Goal: Task Accomplishment & Management: Complete application form

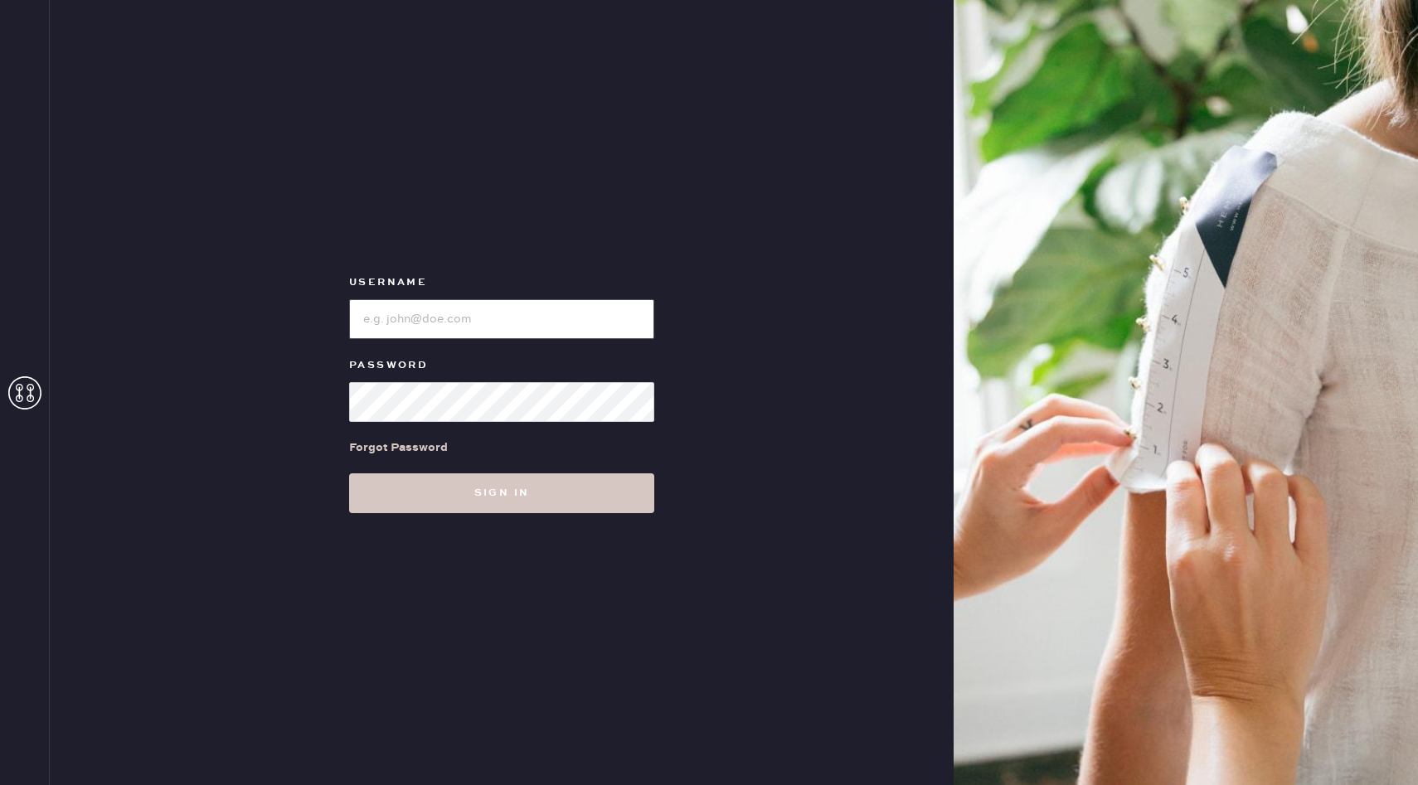
type input "reformationnorthpark"
click at [39, 395] on icon at bounding box center [24, 392] width 33 height 33
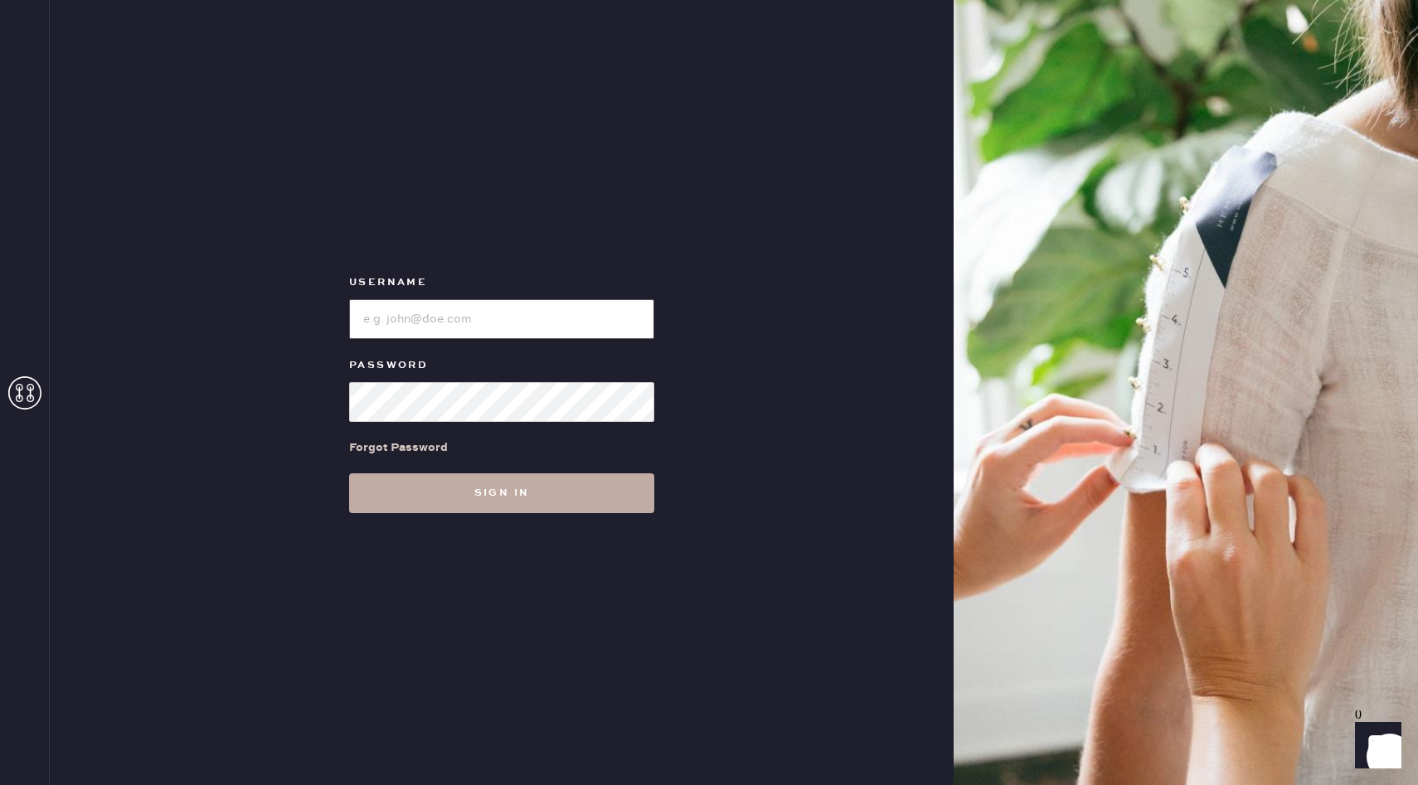
type input "reformationnorthpark"
click at [407, 494] on button "Sign in" at bounding box center [501, 494] width 305 height 40
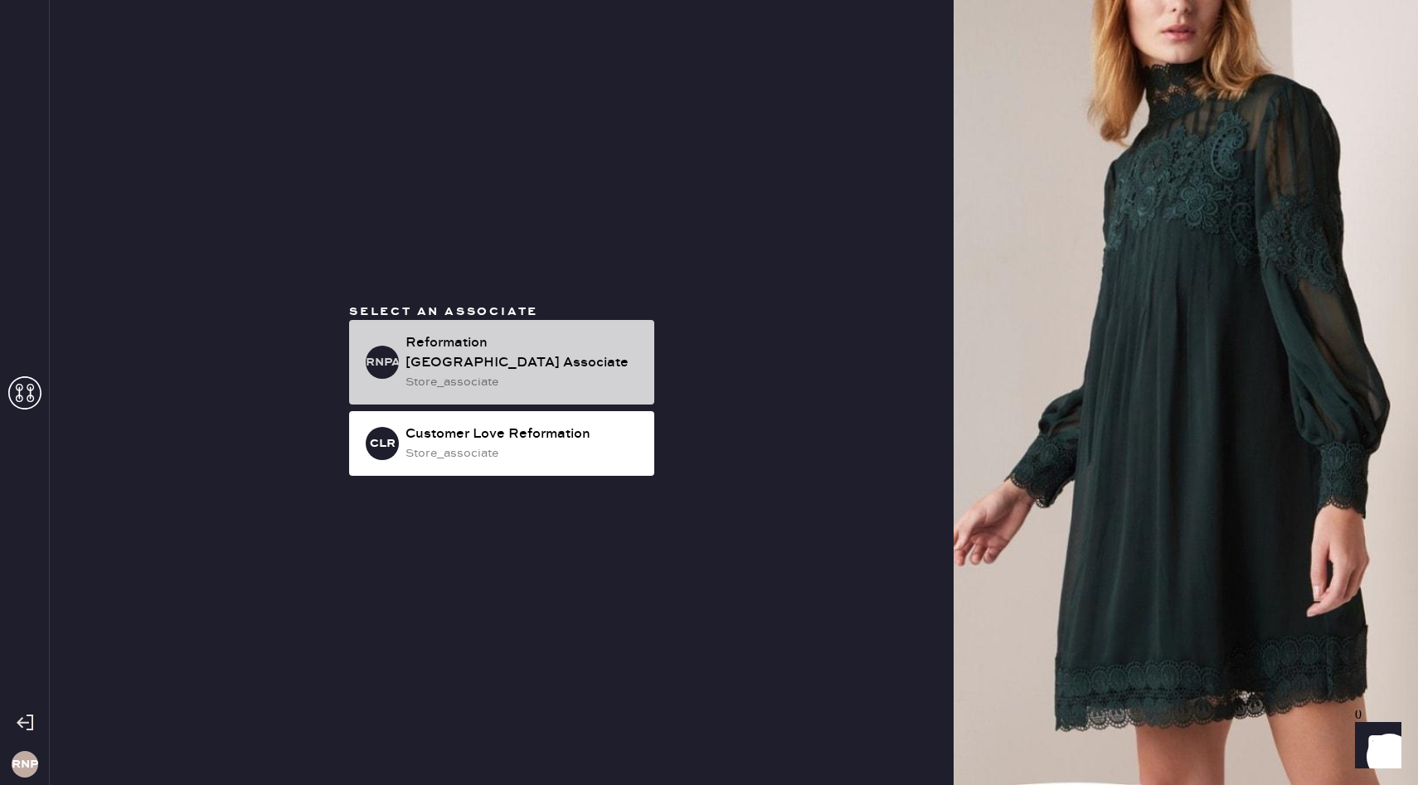
click at [476, 353] on div "Reformation [GEOGRAPHIC_DATA] Associate" at bounding box center [524, 353] width 236 height 40
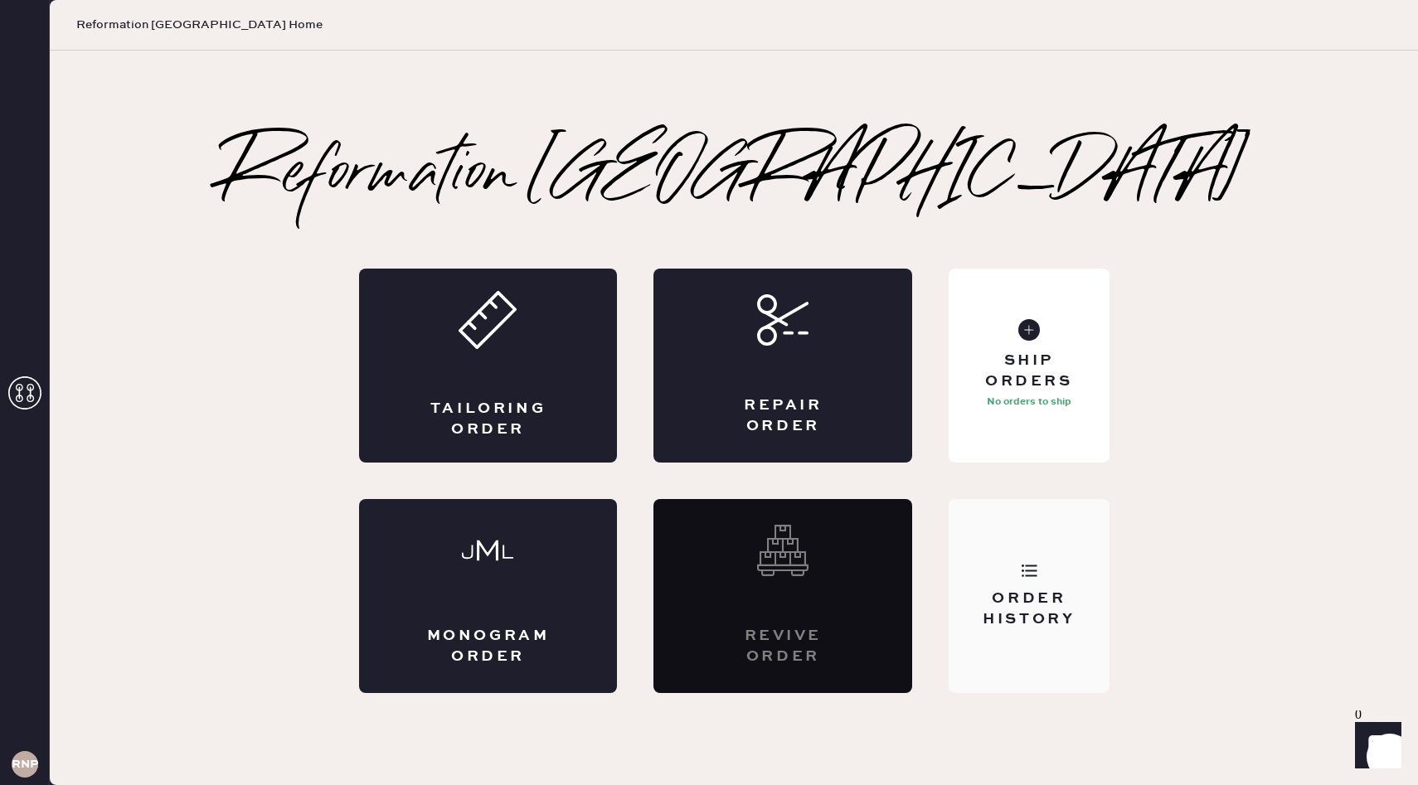
click at [1042, 566] on div "Order History" at bounding box center [1029, 596] width 160 height 194
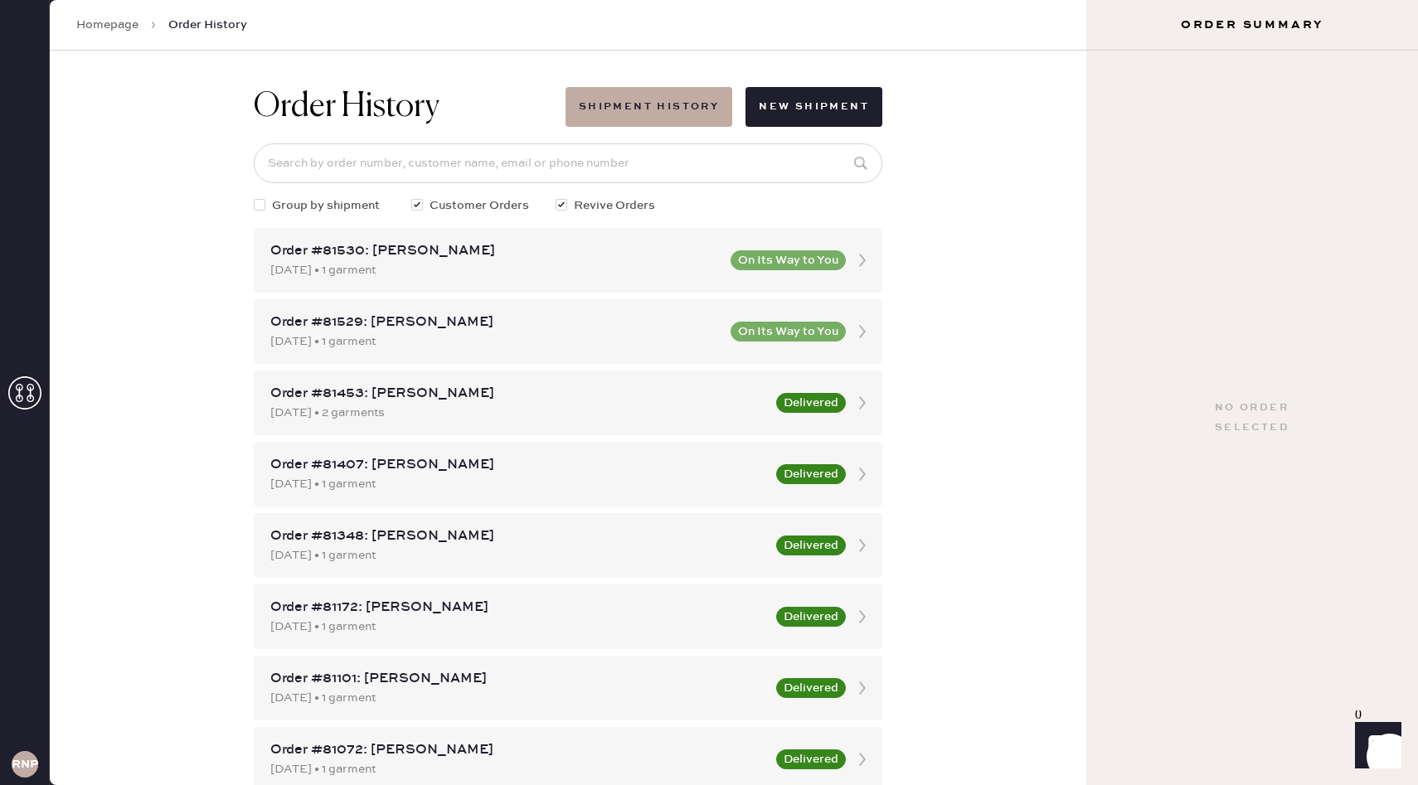
click at [32, 396] on use at bounding box center [24, 392] width 33 height 33
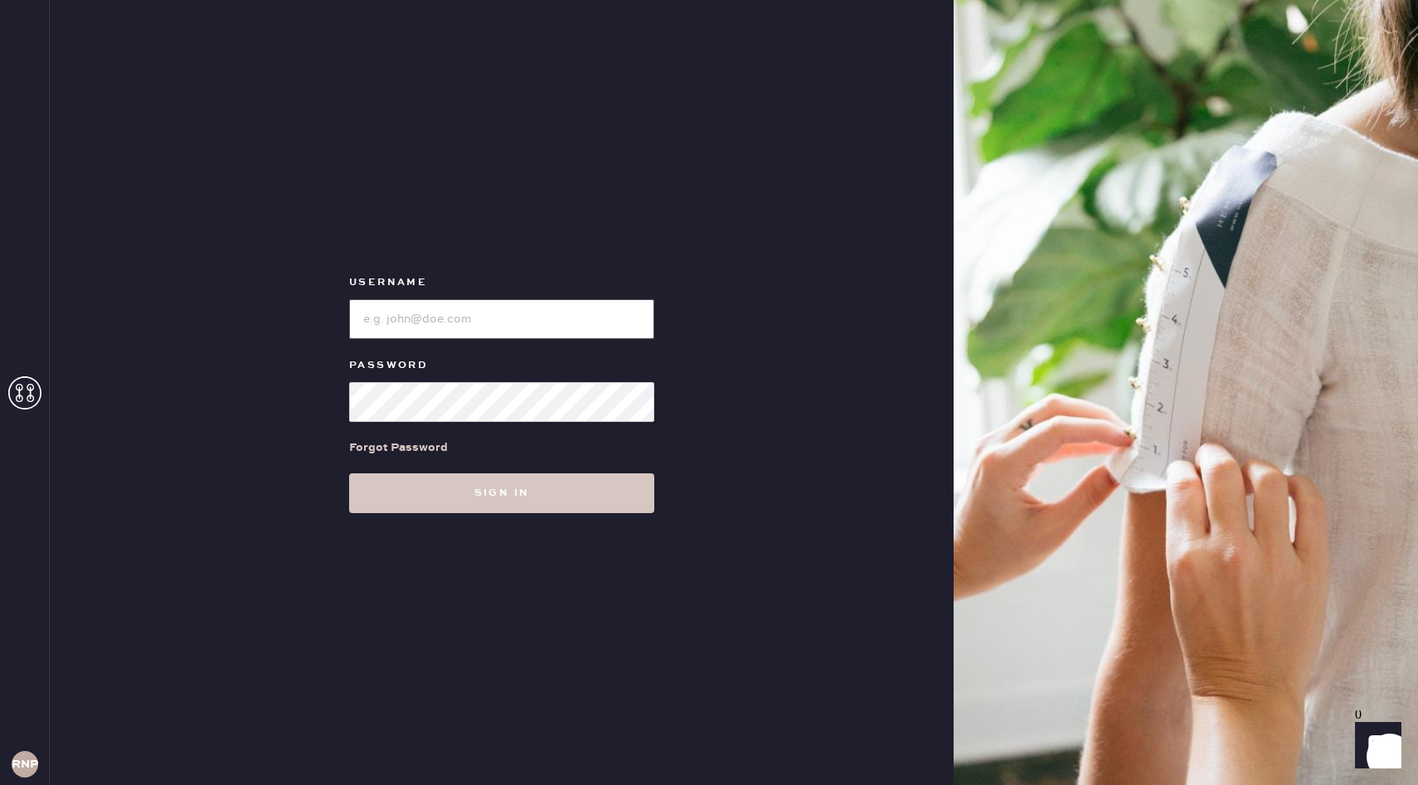
type input "reformationnorthpark"
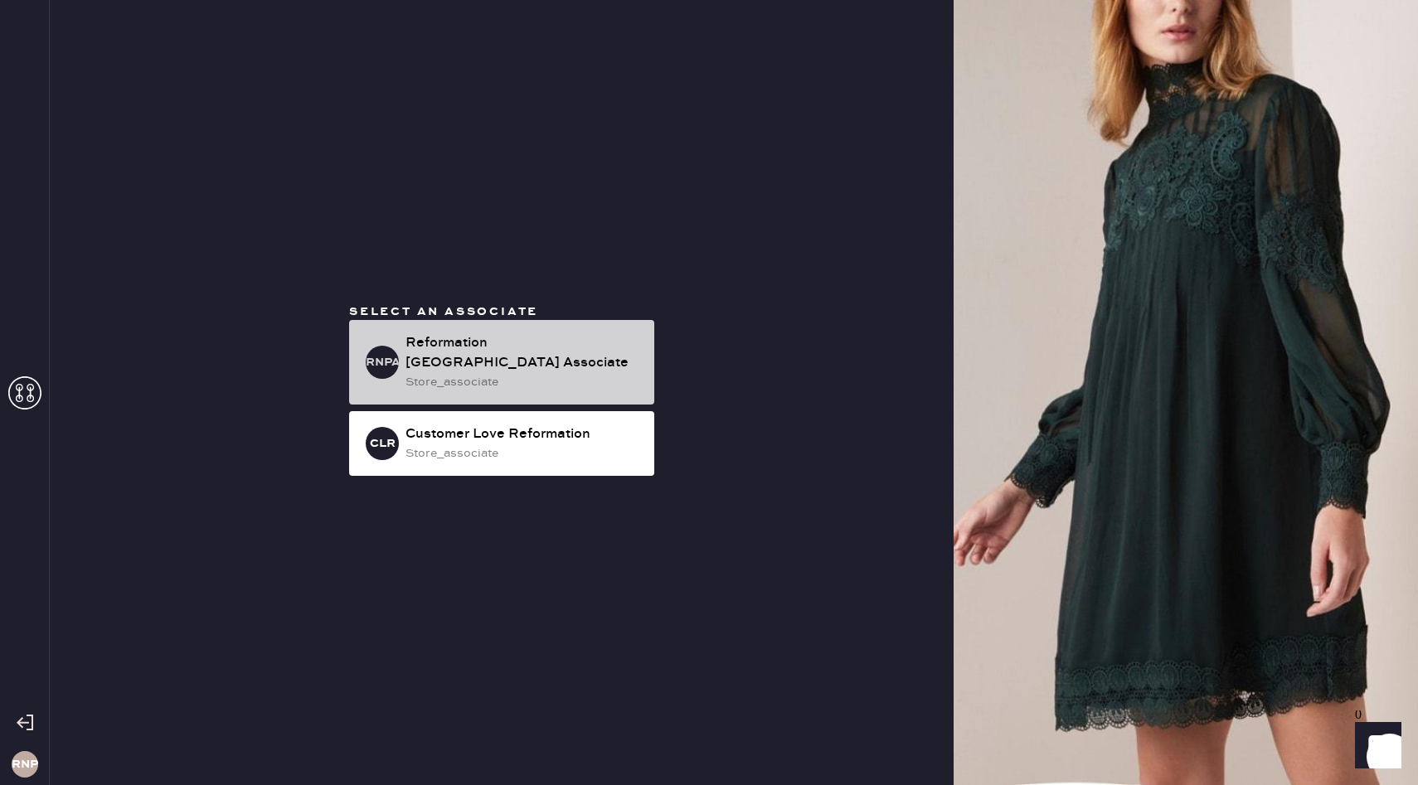
click at [472, 353] on div "Reformation North Park Associate" at bounding box center [524, 353] width 236 height 40
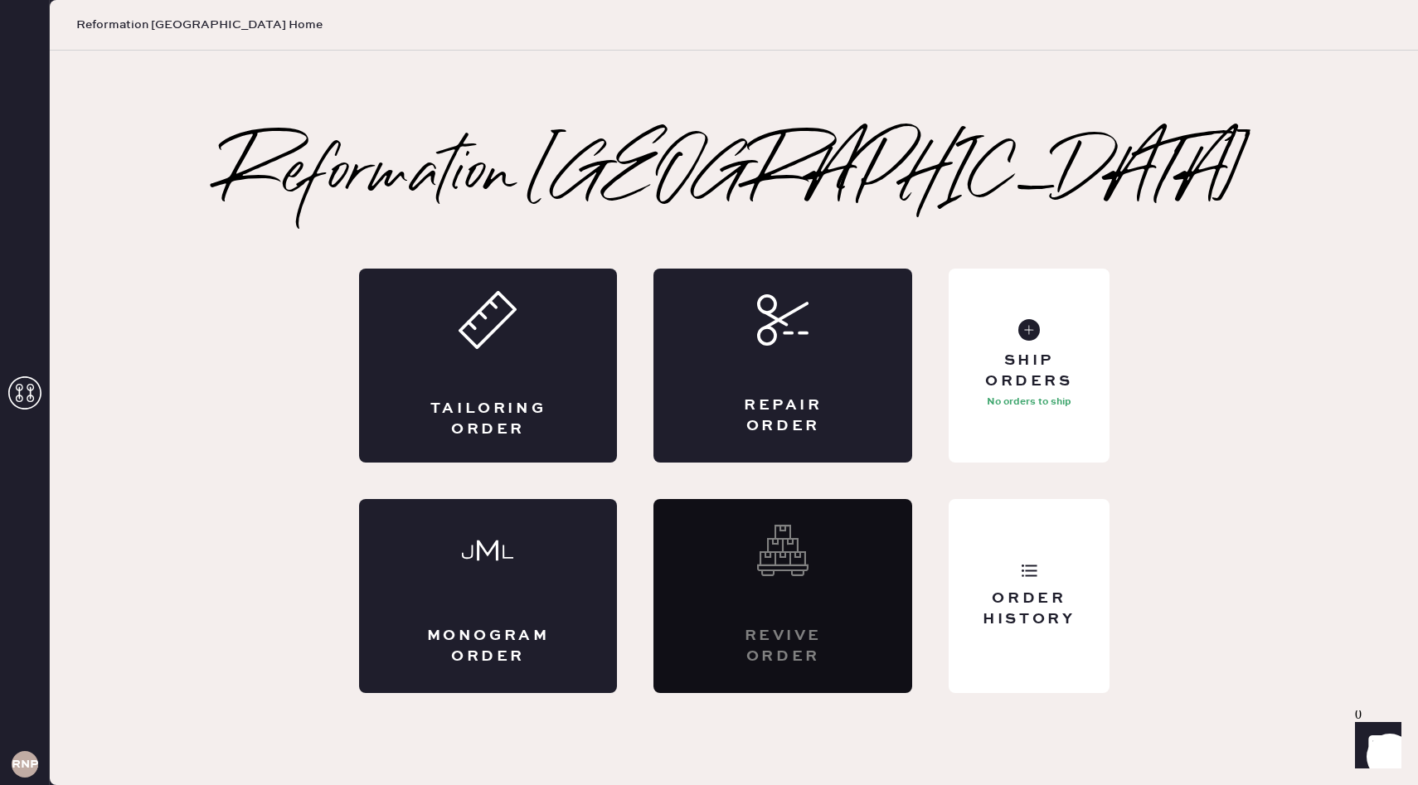
click at [472, 353] on div "Tailoring Order" at bounding box center [488, 366] width 259 height 194
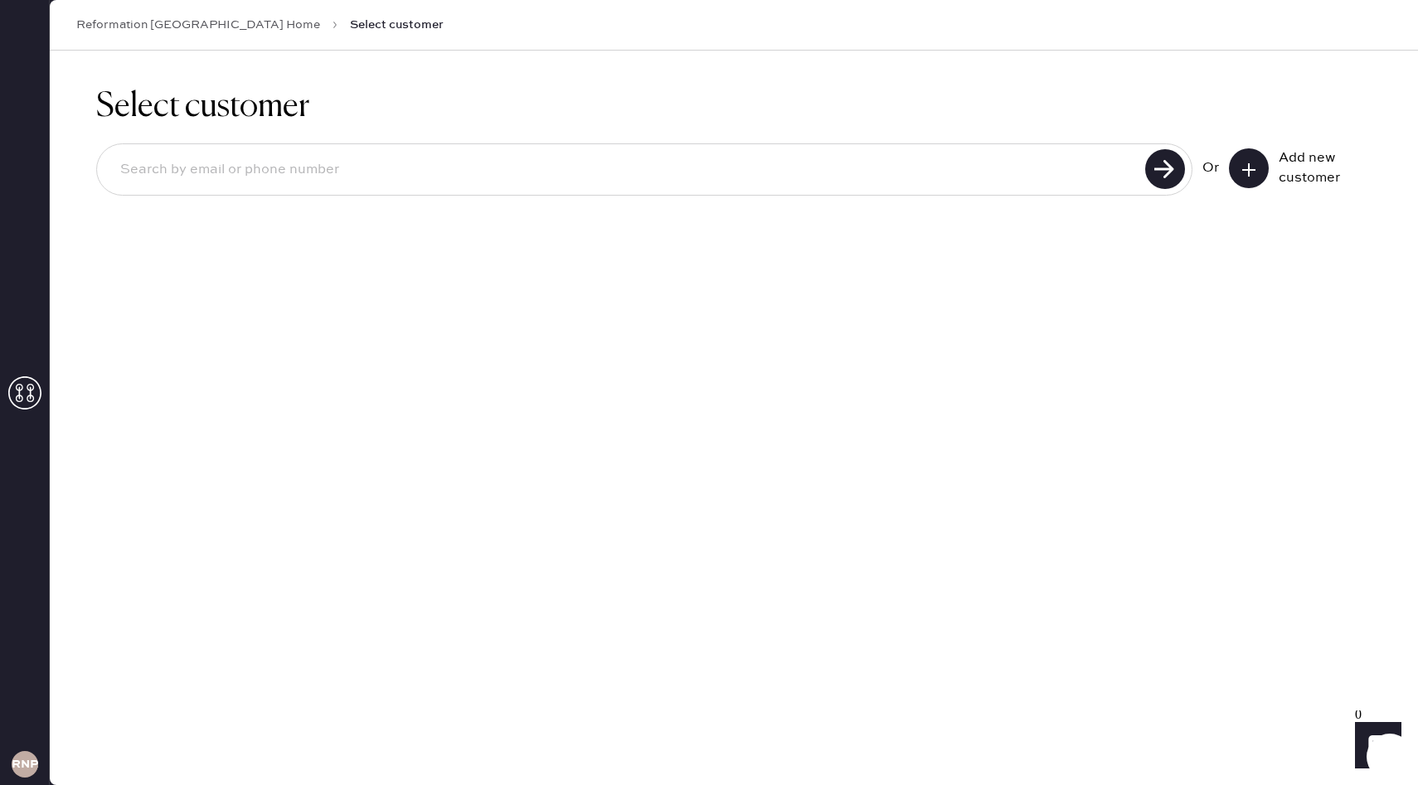
click at [1257, 171] on button at bounding box center [1249, 168] width 40 height 40
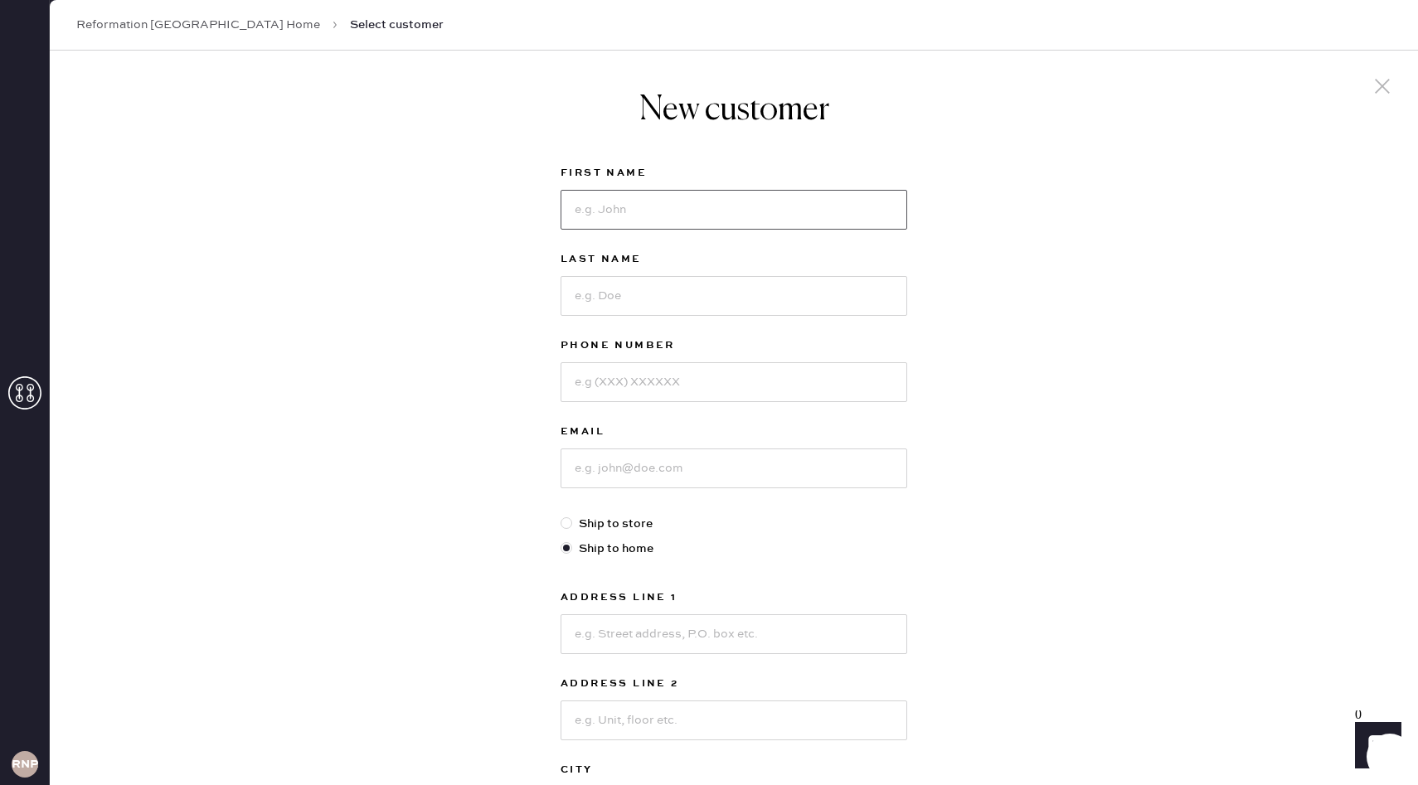
click at [755, 211] on input at bounding box center [734, 210] width 347 height 40
click at [755, 211] on input "Pri" at bounding box center [734, 210] width 347 height 40
click at [760, 207] on input "Prisc" at bounding box center [734, 210] width 347 height 40
click at [760, 207] on input "Priscill" at bounding box center [734, 210] width 347 height 40
type input "Priscilla"
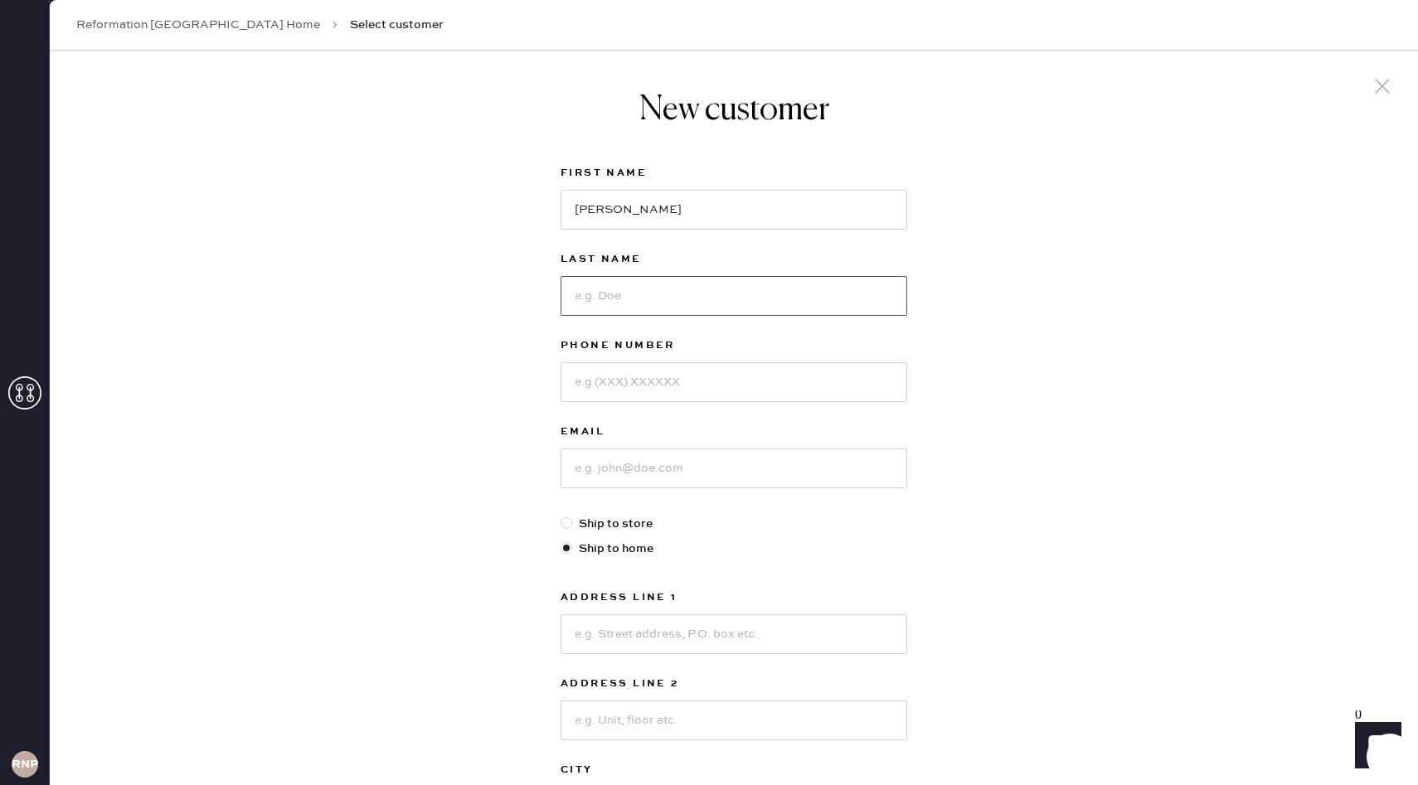
click at [614, 304] on input at bounding box center [734, 296] width 347 height 40
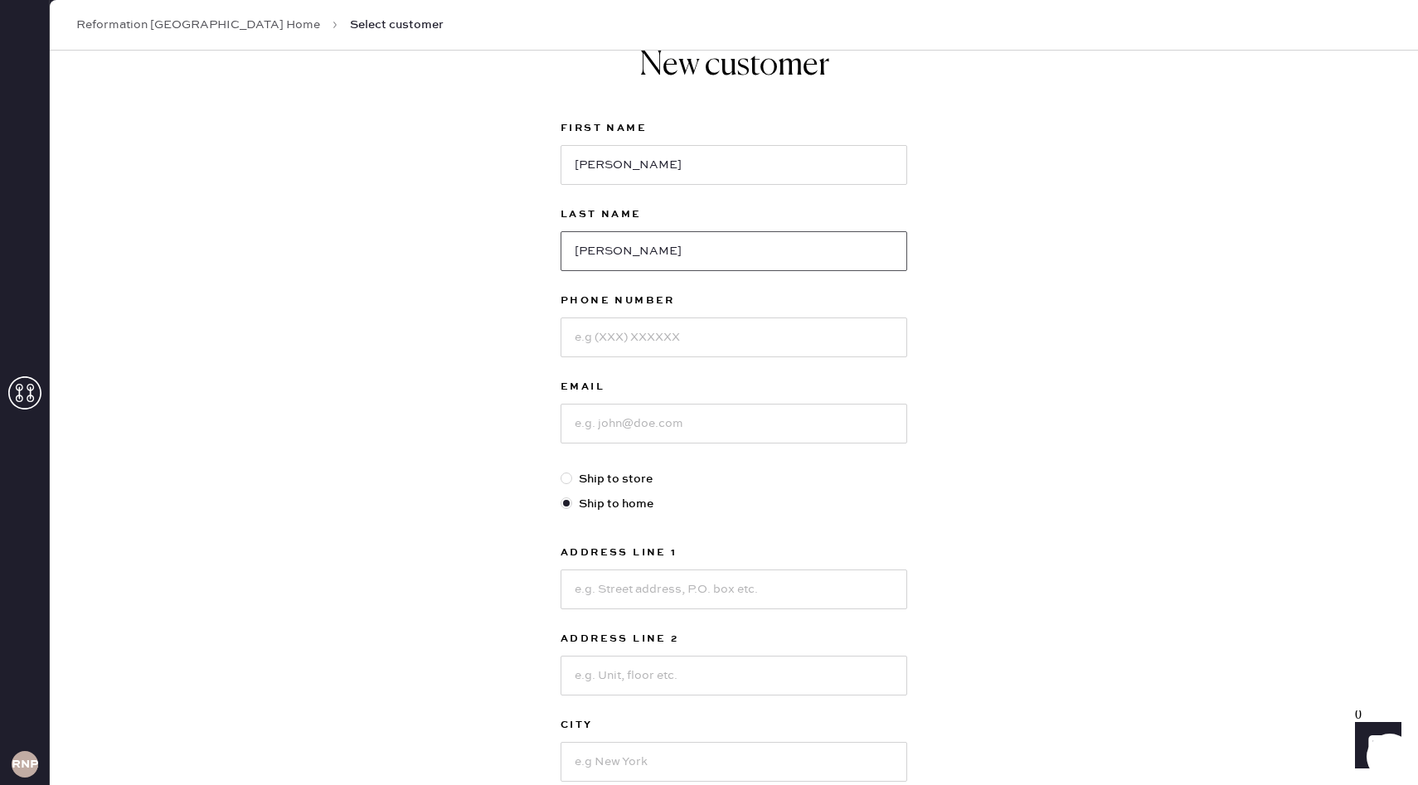
scroll to position [67, 0]
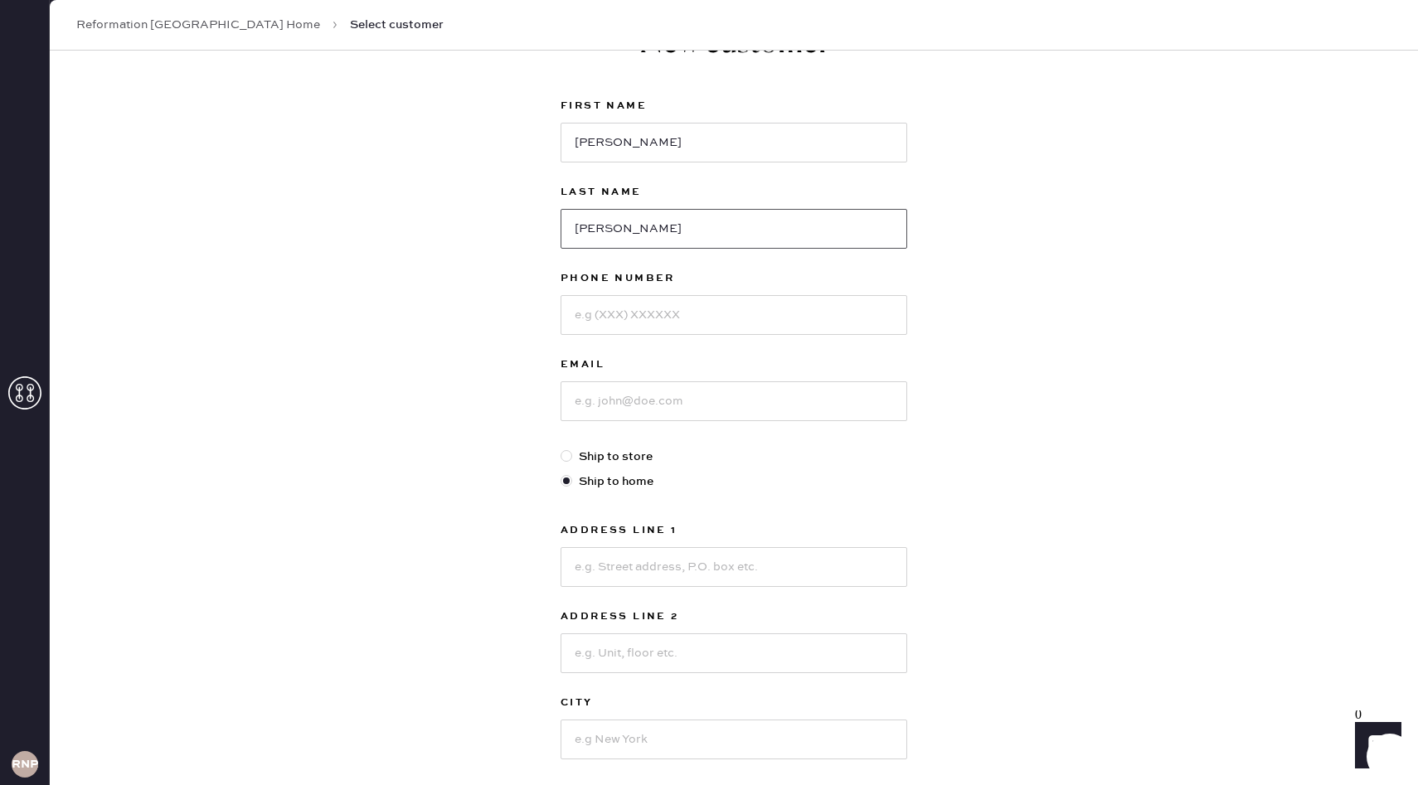
type input "Ramirez"
click at [629, 326] on input at bounding box center [734, 315] width 347 height 40
type input "469-826-0939"
click at [662, 381] on input at bounding box center [734, 401] width 347 height 40
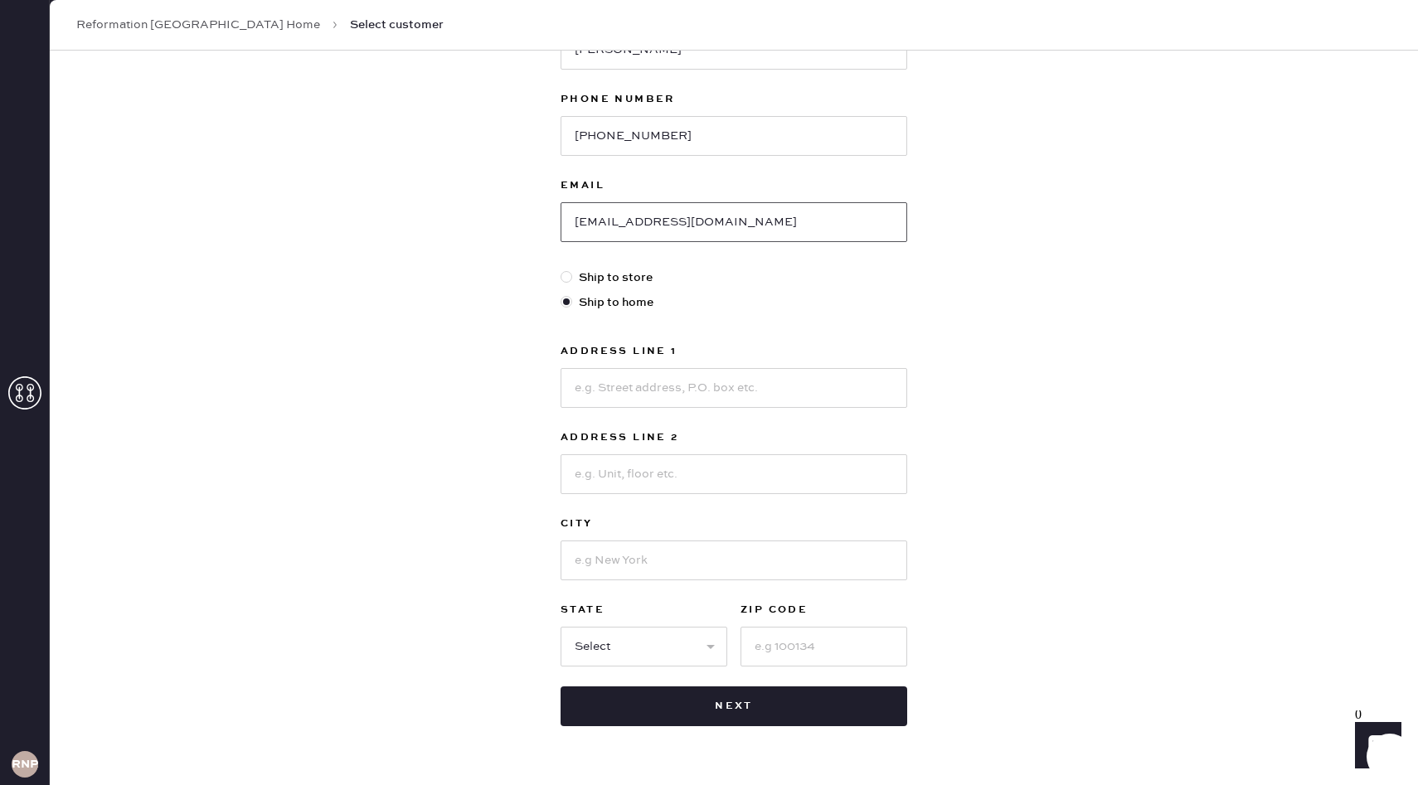
scroll to position [254, 0]
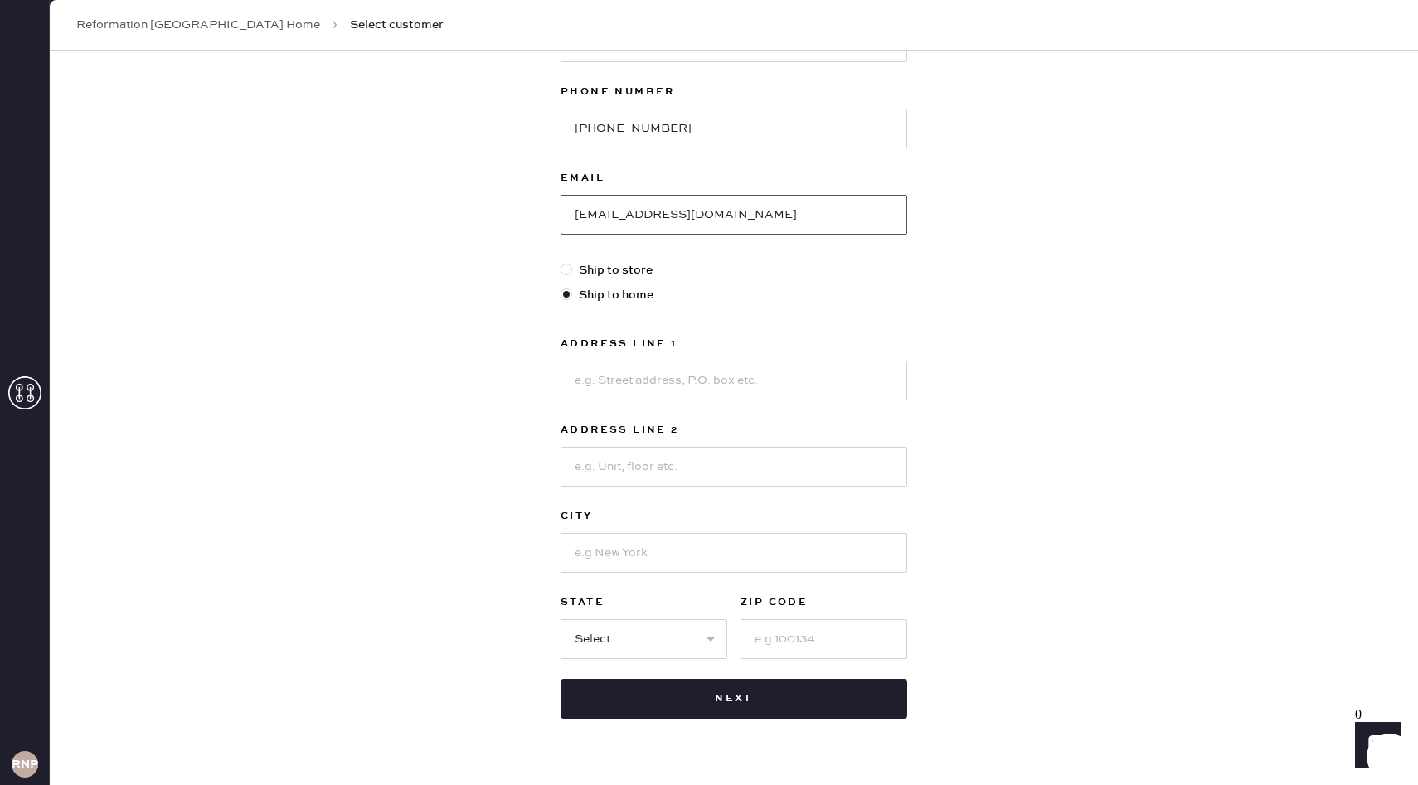
type input "priscillaramirez237@gmail.com"
click at [617, 386] on input at bounding box center [734, 381] width 347 height 40
type input "1017 Grand Teton Dr"
click at [635, 567] on input at bounding box center [734, 553] width 347 height 40
type input "Allen"
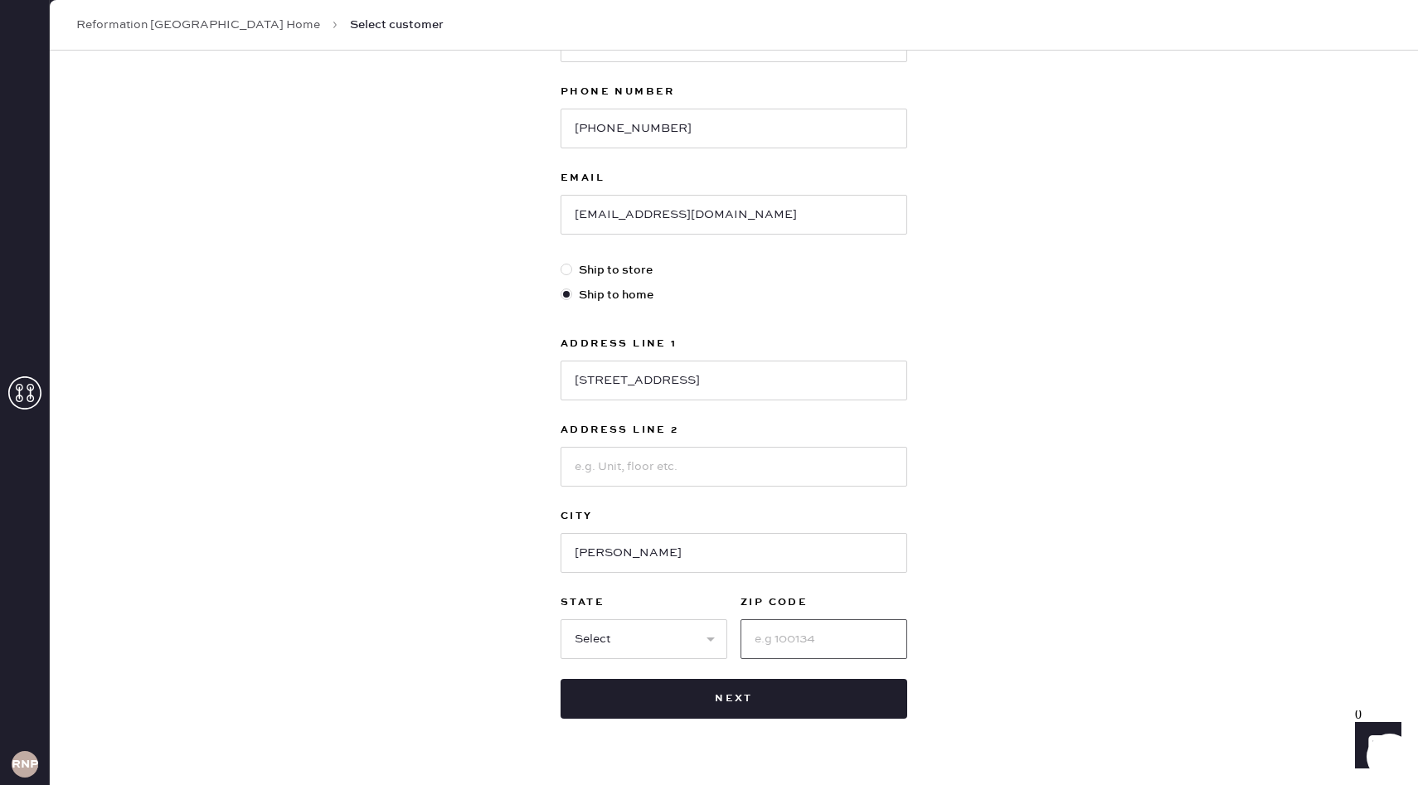
click at [783, 637] on input at bounding box center [824, 639] width 167 height 40
type input "75002"
click at [639, 639] on select "Select AK AL AR AZ CA CO CT DC DE FL GA HI IA ID IL IN KS KY LA MA MD ME MI MN …" at bounding box center [644, 639] width 167 height 40
select select "TX"
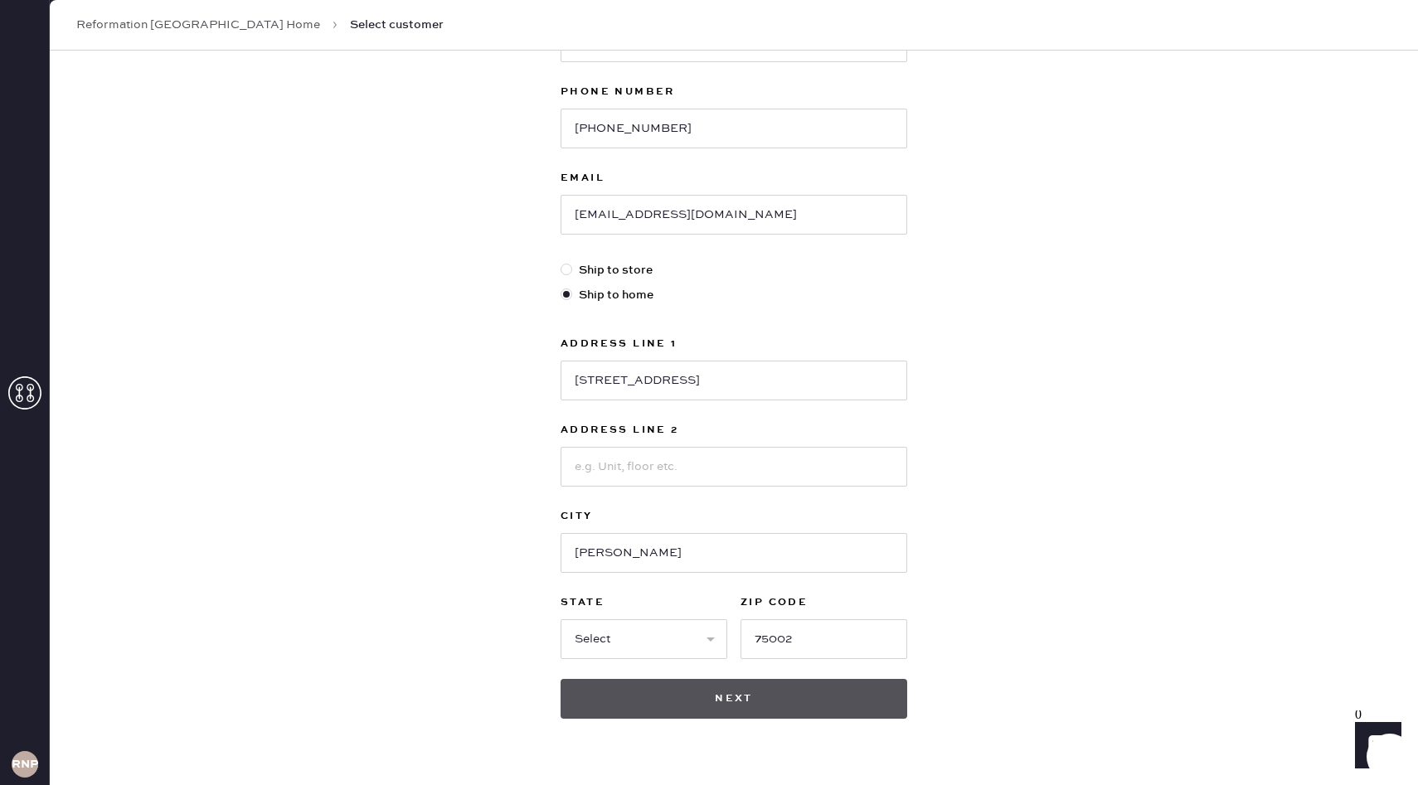
click at [650, 692] on button "Next" at bounding box center [734, 699] width 347 height 40
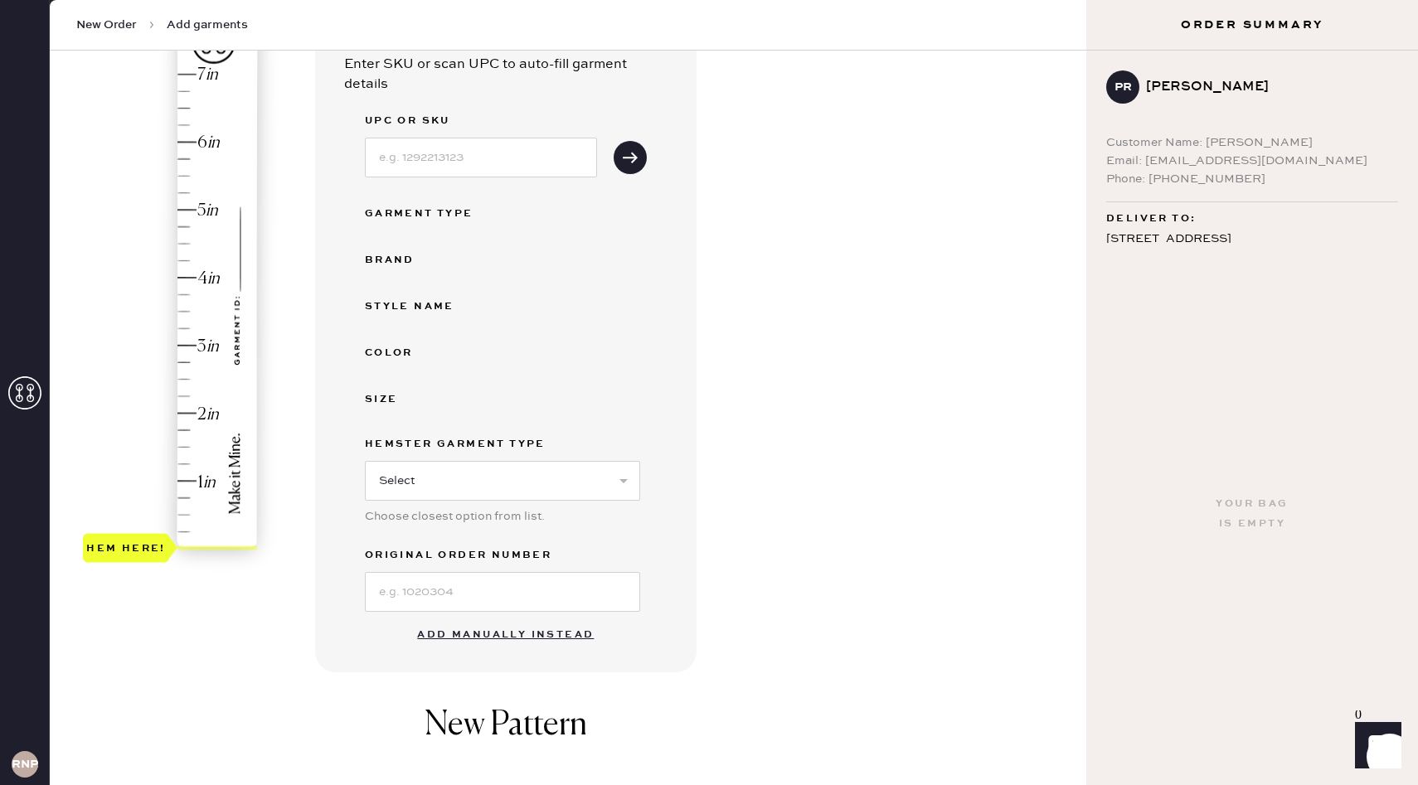
scroll to position [198, 0]
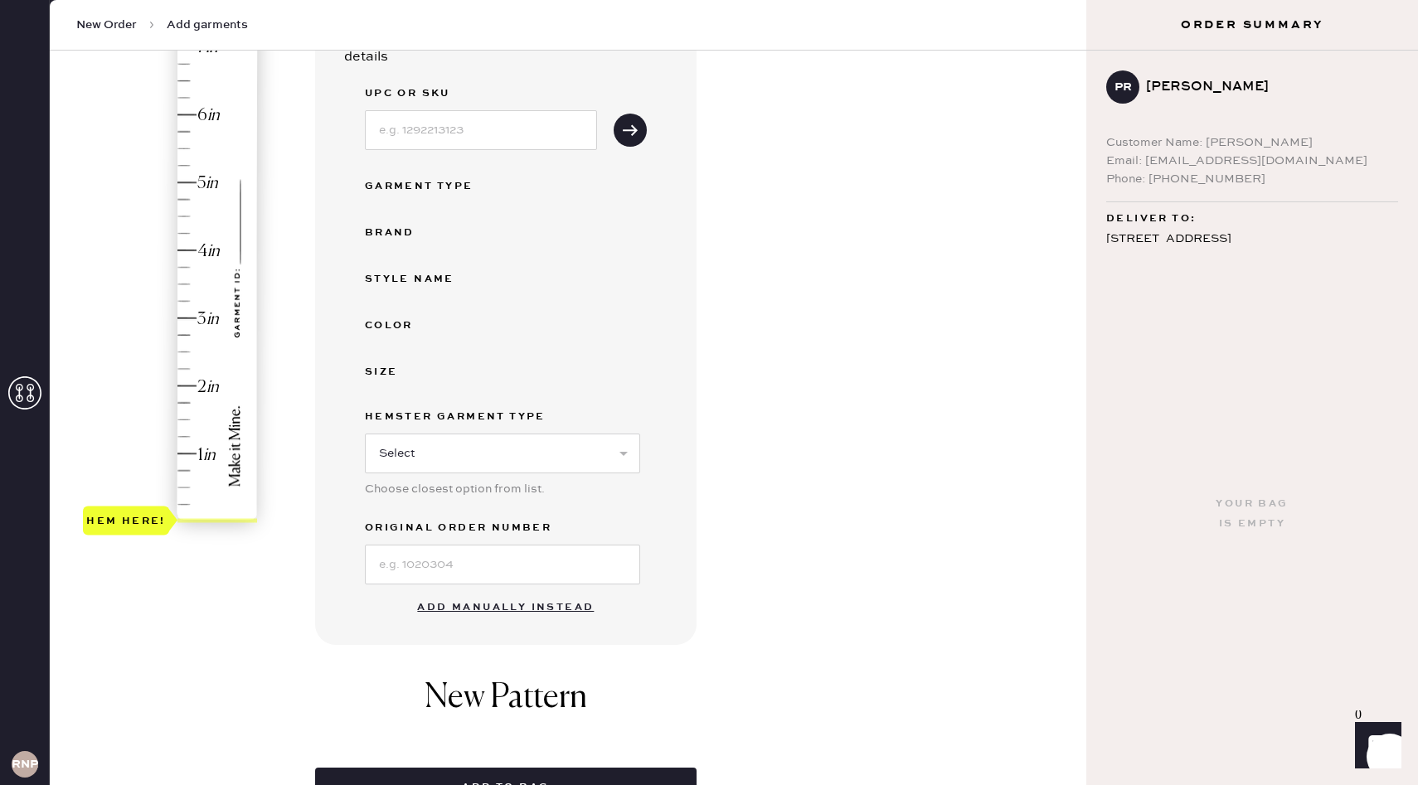
click at [446, 606] on button "Add manually instead" at bounding box center [505, 607] width 197 height 33
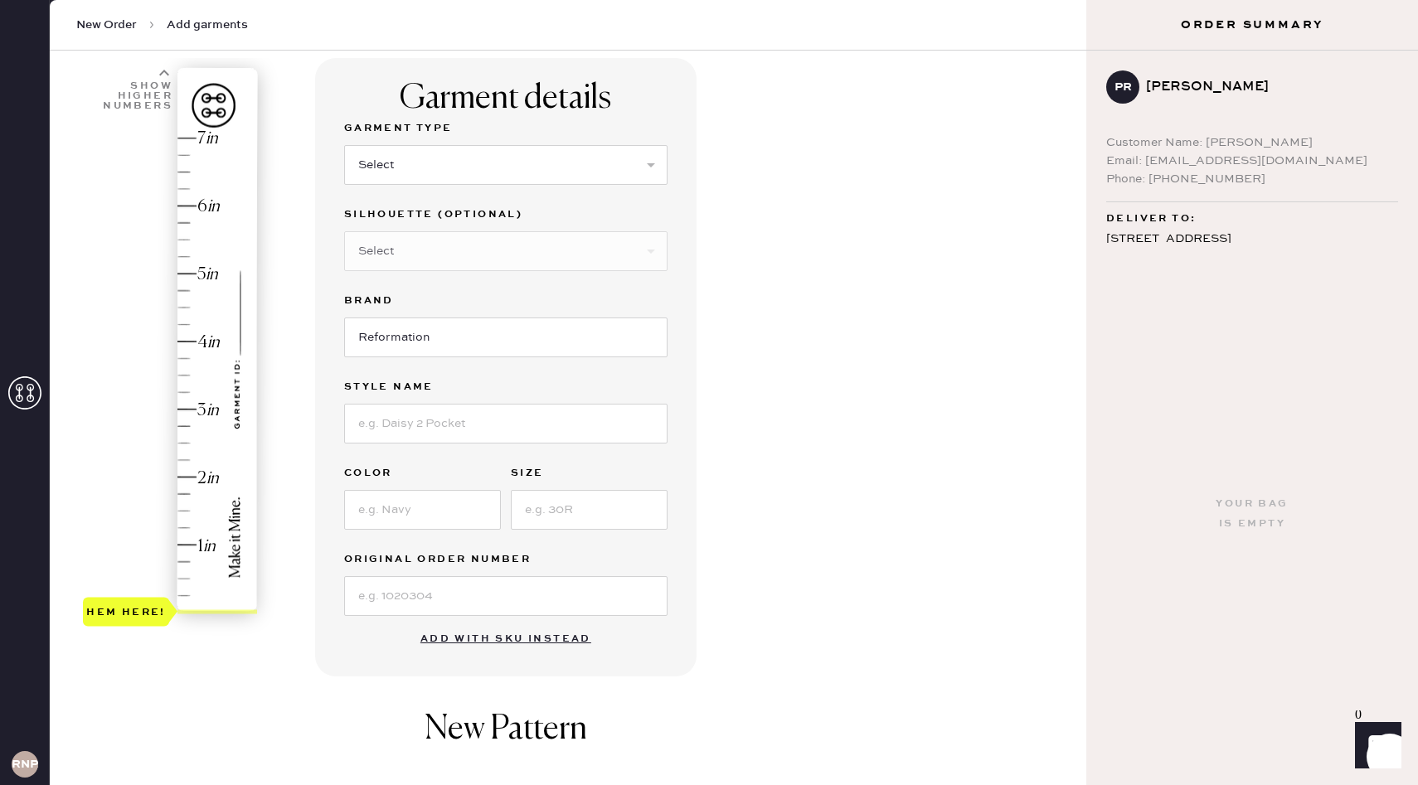
scroll to position [0, 0]
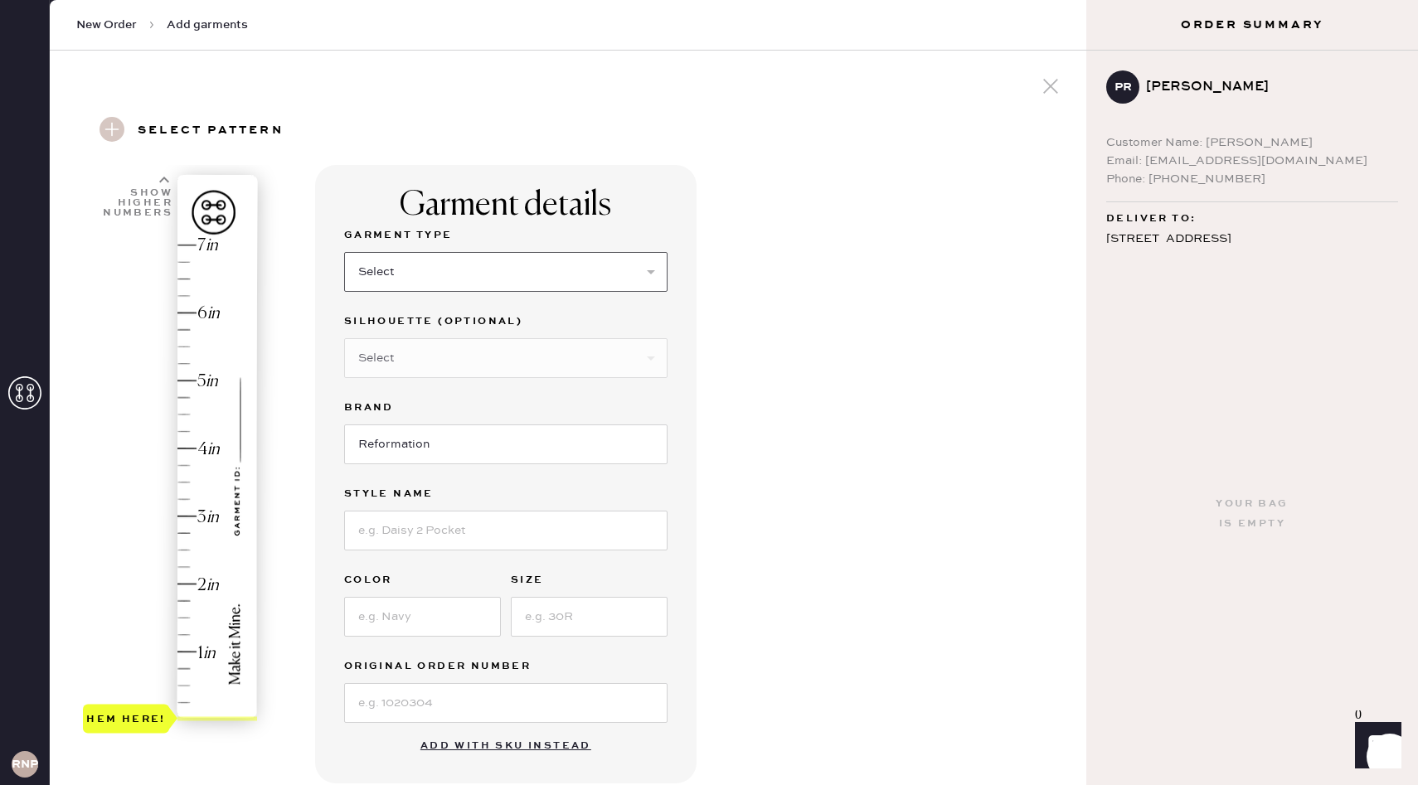
click at [424, 287] on select "Select Basic Skirt Jeans Leggings Pants Shorts Basic Sleeved Dress Basic Sleeve…" at bounding box center [505, 272] width 323 height 40
select select "4"
click at [406, 347] on select "Select Joggers Shorts Cropped Flare Boot Cut Straight Skinny Other" at bounding box center [505, 358] width 323 height 40
select select "11"
click at [429, 543] on input at bounding box center [505, 531] width 323 height 40
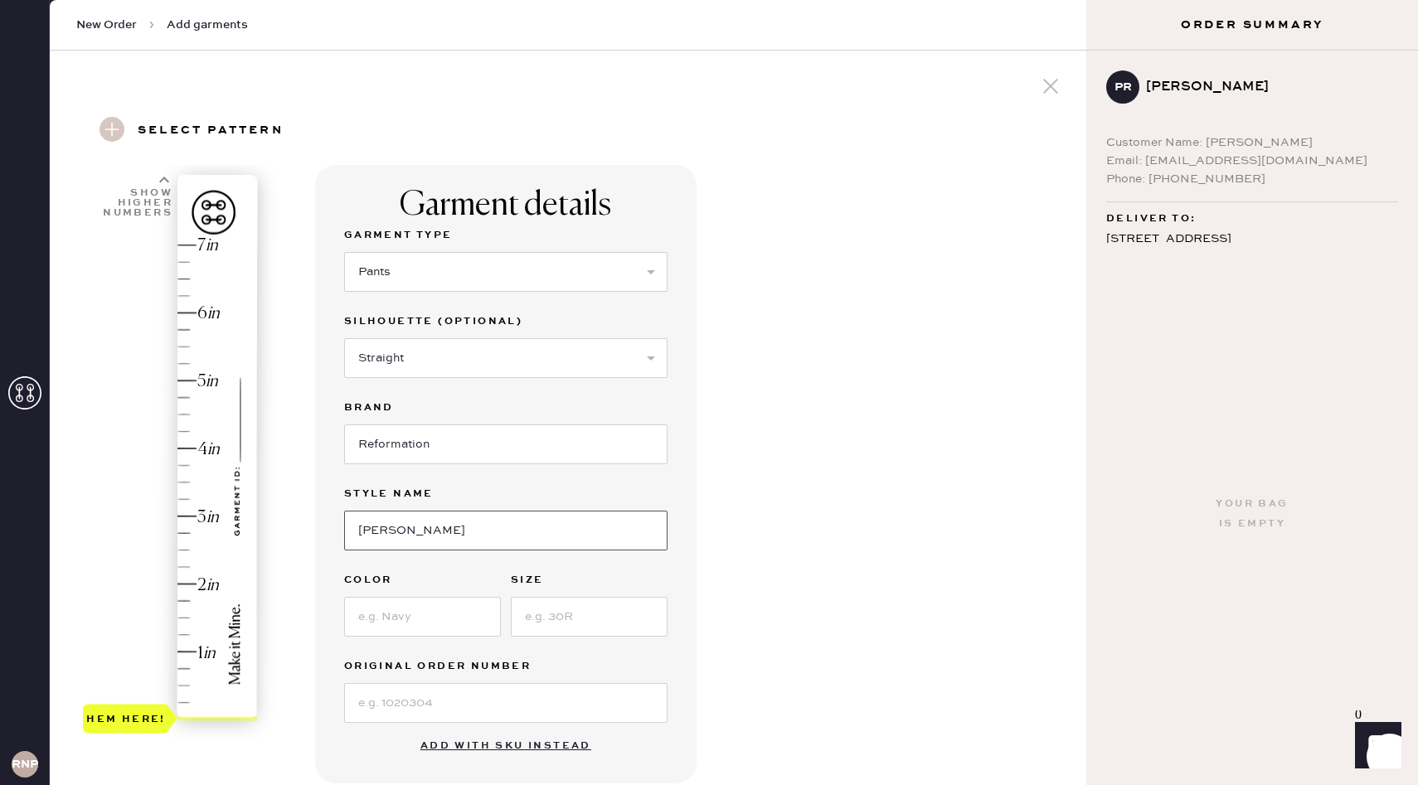
type input "Mason Pant"
click at [425, 612] on input at bounding box center [422, 617] width 157 height 40
type input "Black"
click at [556, 621] on input at bounding box center [589, 617] width 157 height 40
type input "0"
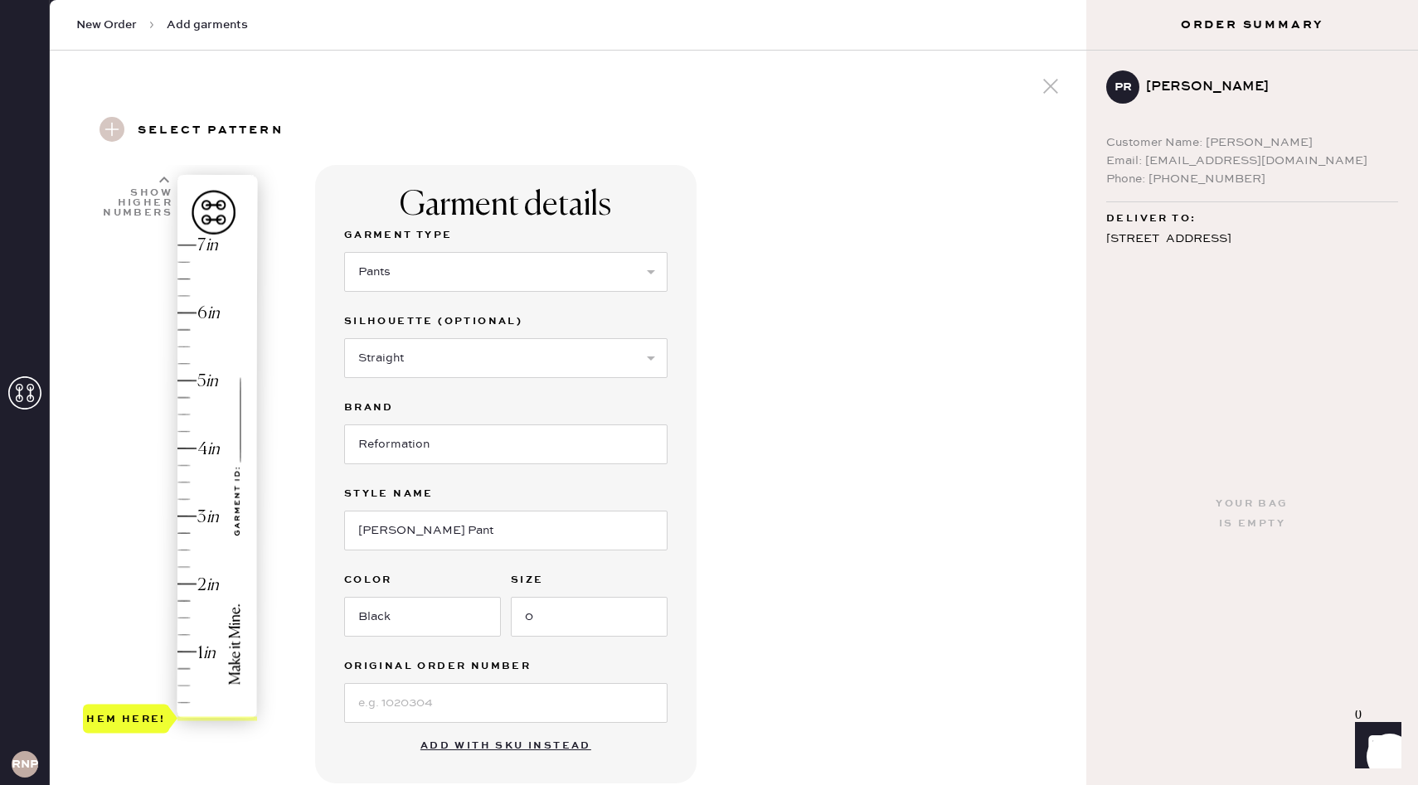
click at [729, 597] on div "Garment details Garment Type Select Basic Skirt Jeans Leggings Pants Shorts Bas…" at bounding box center [694, 636] width 758 height 942
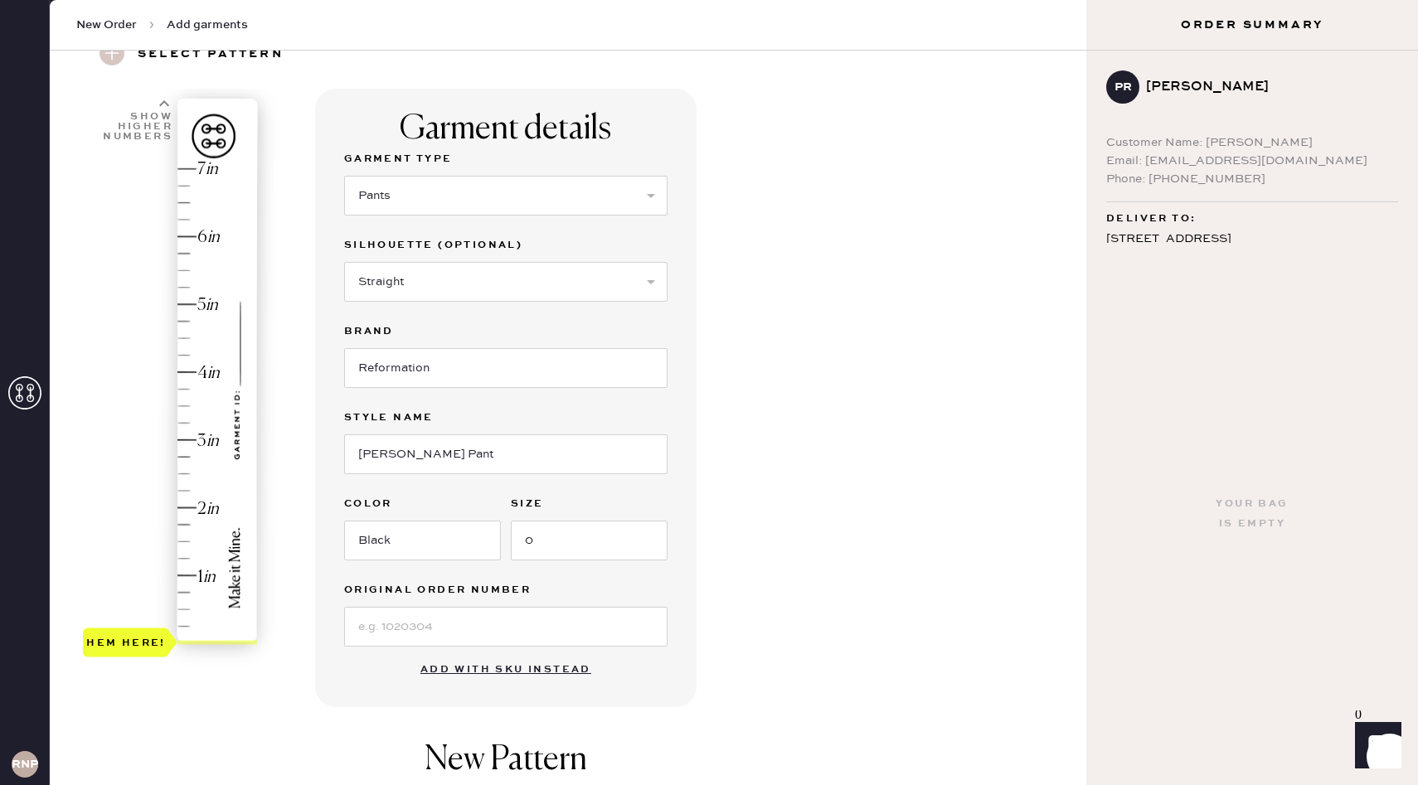
scroll to position [129, 0]
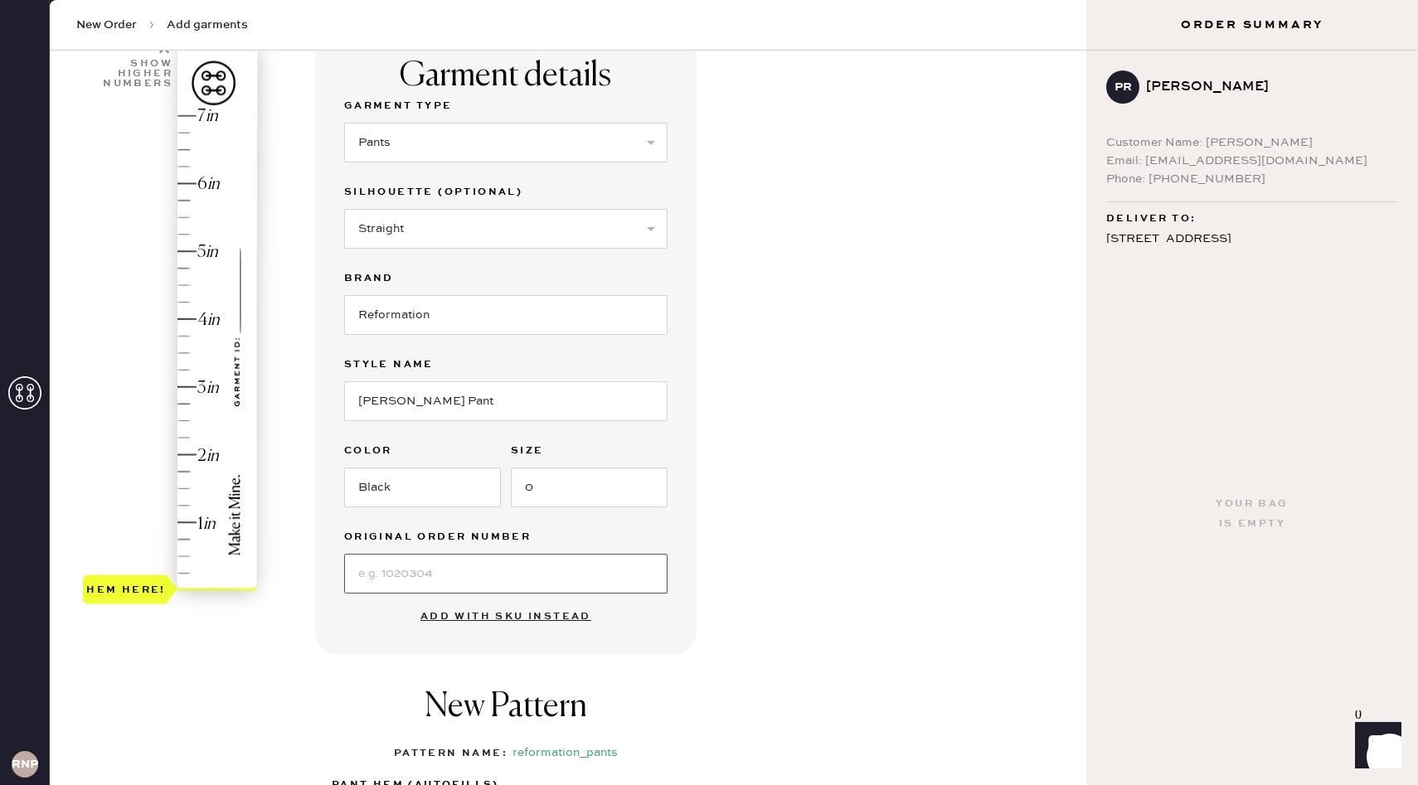
click at [388, 563] on input at bounding box center [505, 574] width 323 height 40
type input "n/a"
click at [657, 523] on div "Garment Type Select Basic Skirt Jeans Leggings Pants Shorts Basic Sleeved Dress…" at bounding box center [505, 345] width 323 height 498
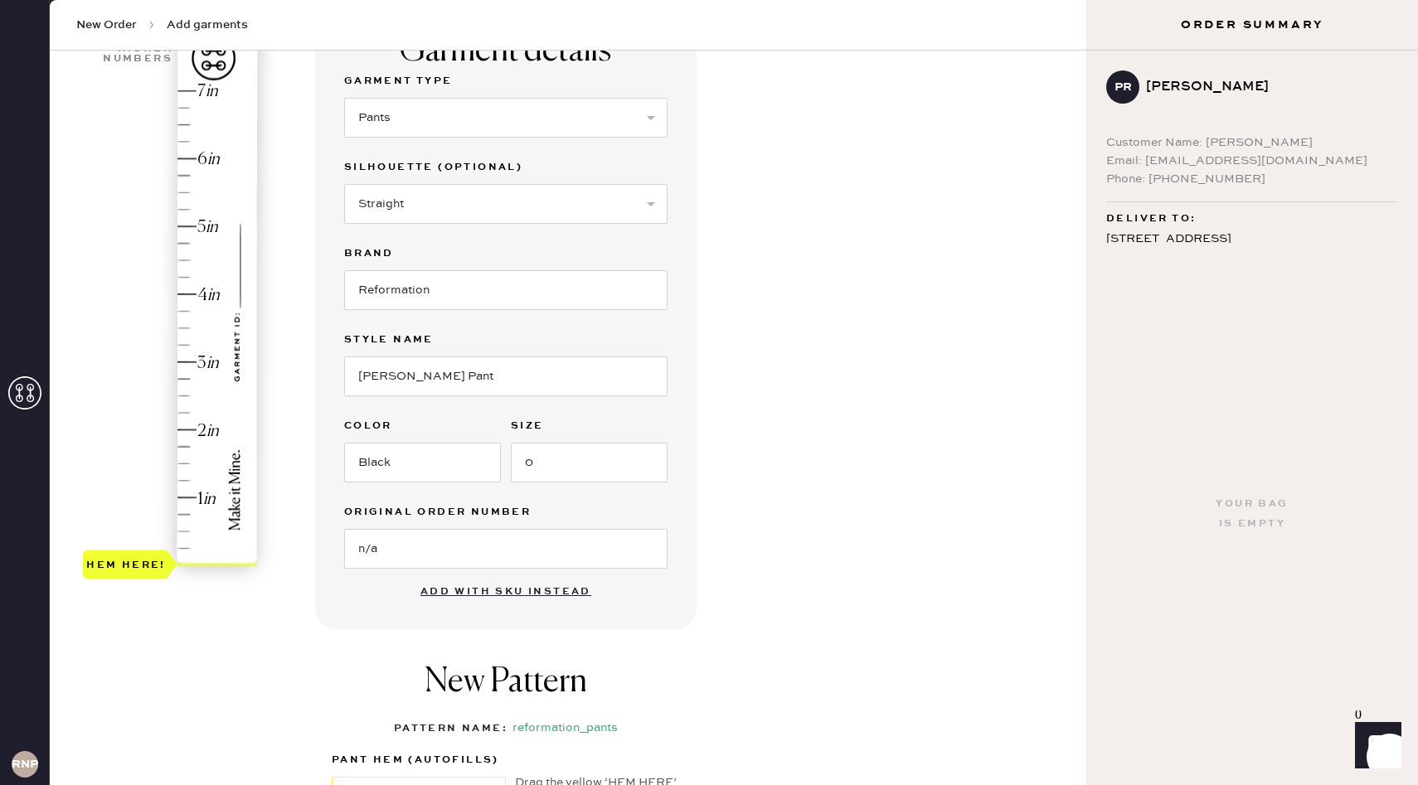
scroll to position [92, 0]
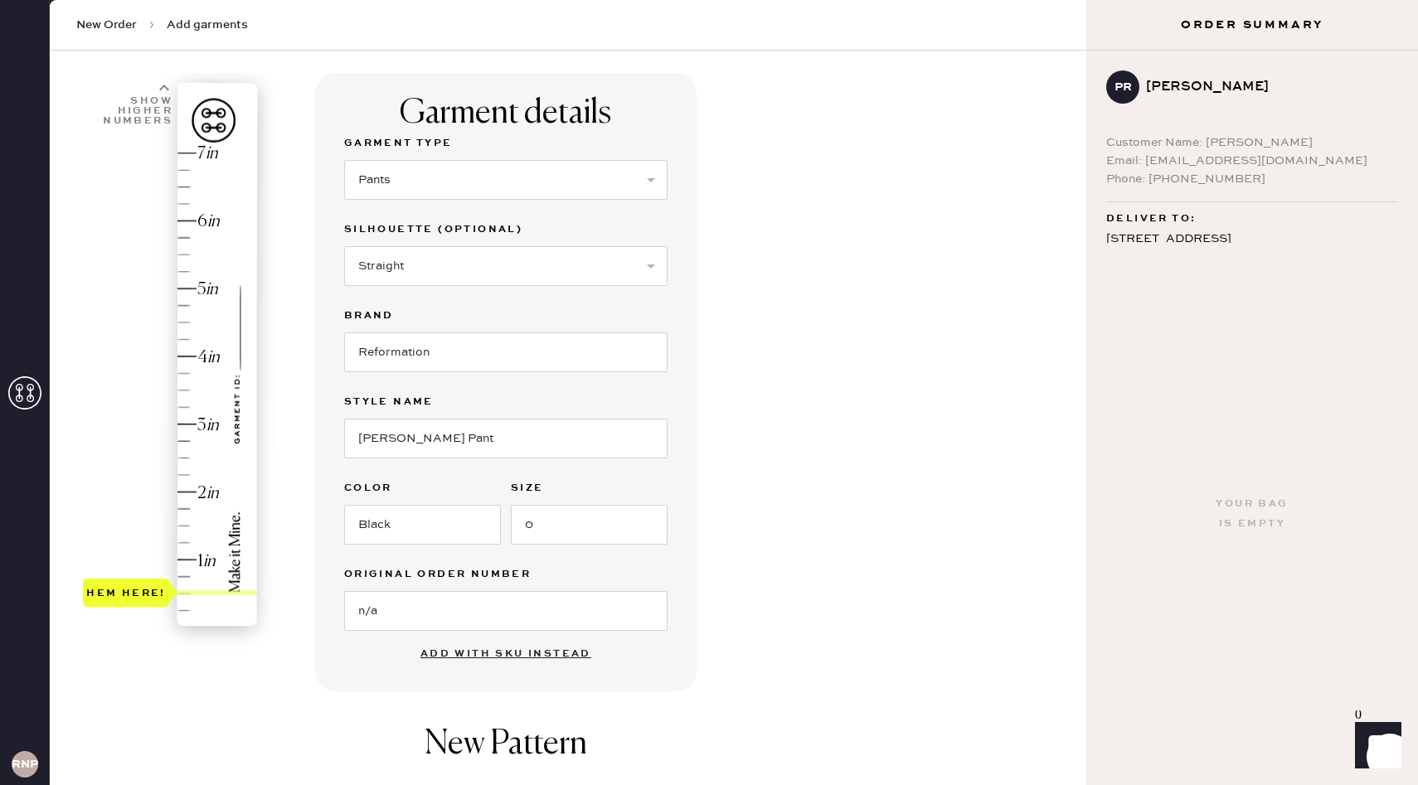
type input "0"
drag, startPoint x: 110, startPoint y: 624, endPoint x: 93, endPoint y: 628, distance: 17.7
click at [93, 628] on div "Hem here!" at bounding box center [126, 627] width 80 height 20
click at [393, 621] on input "n/a" at bounding box center [505, 611] width 323 height 40
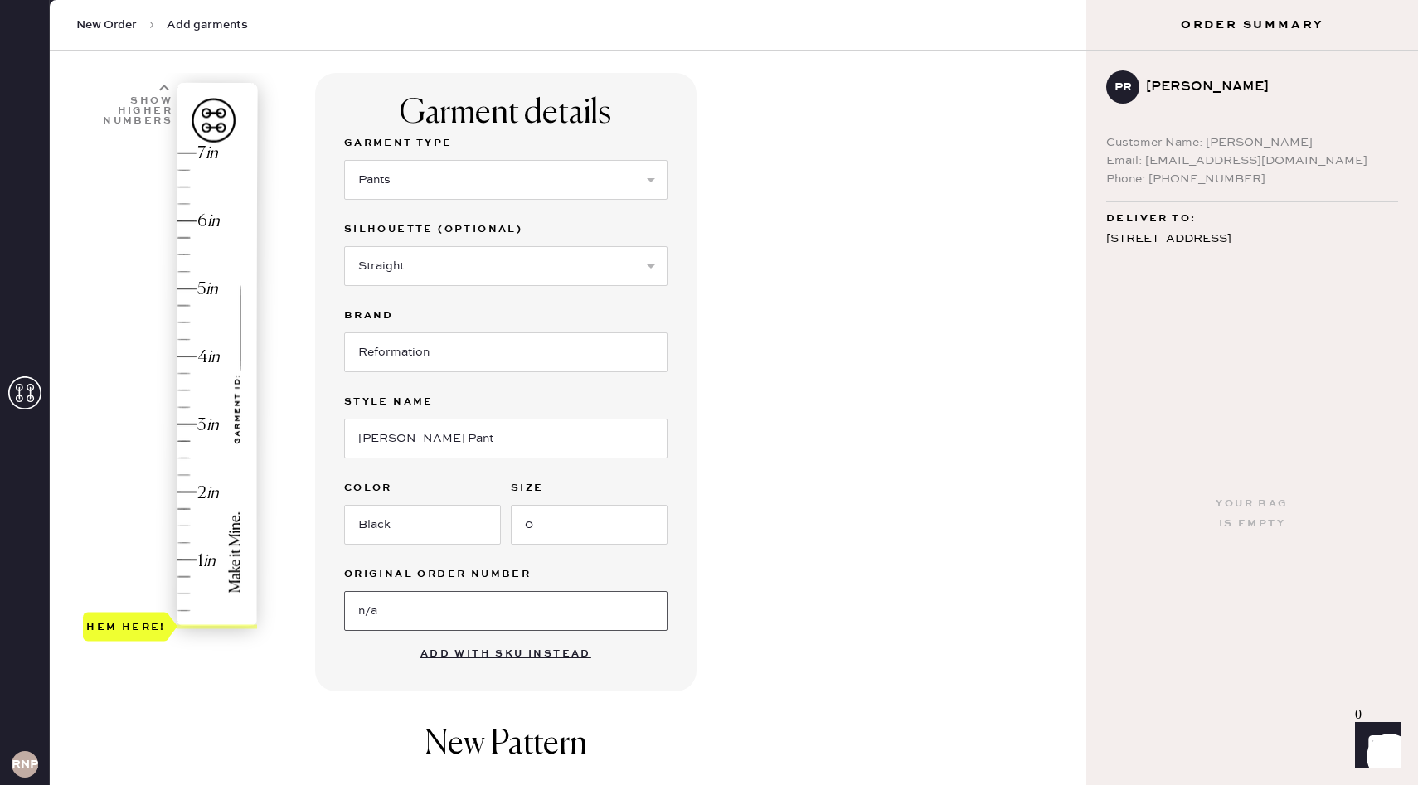
click at [393, 621] on input "n/a" at bounding box center [505, 611] width 323 height 40
type input "s20288295"
click at [681, 591] on div "Garment details Garment Type Select Basic Skirt Jeans Leggings Pants Shorts Bas…" at bounding box center [505, 382] width 381 height 619
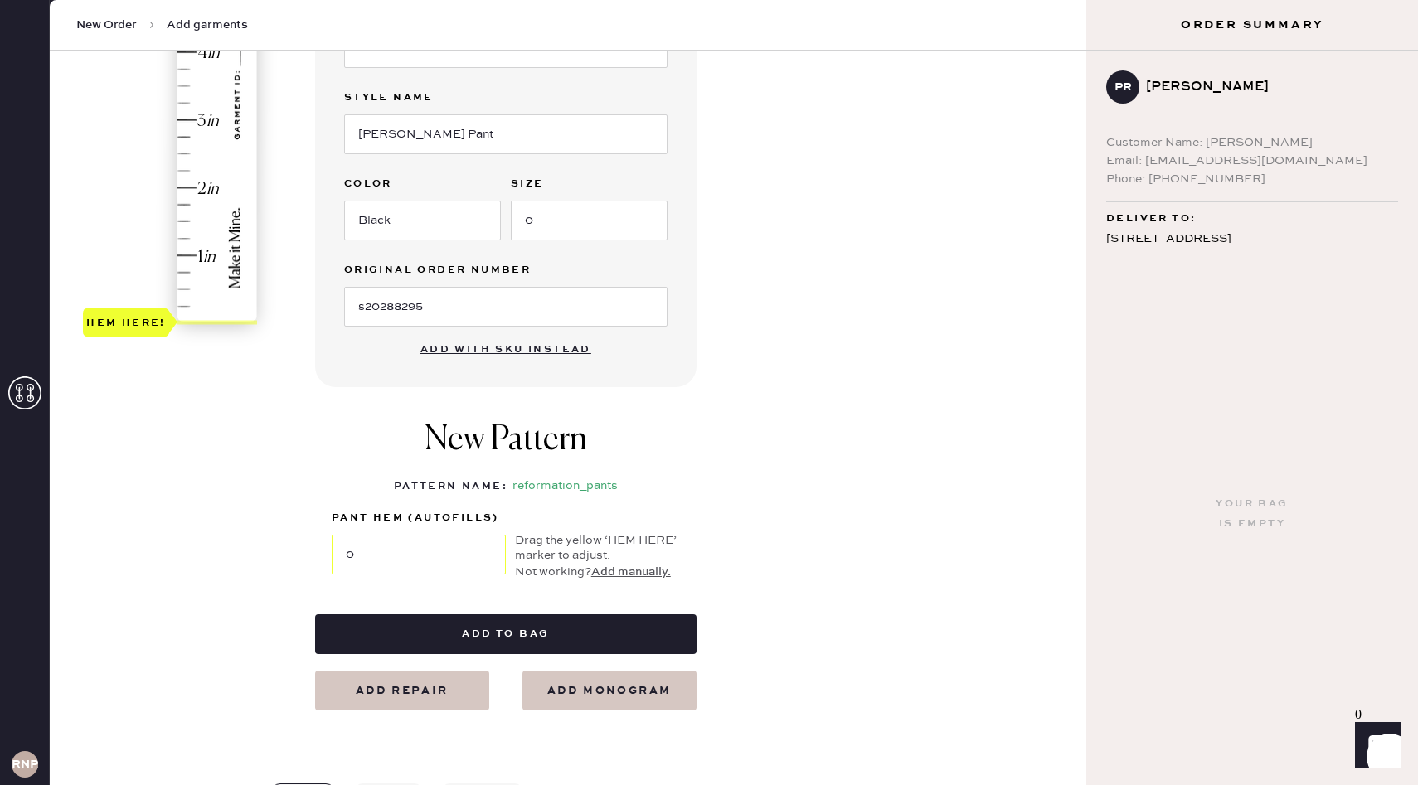
scroll to position [394, 0]
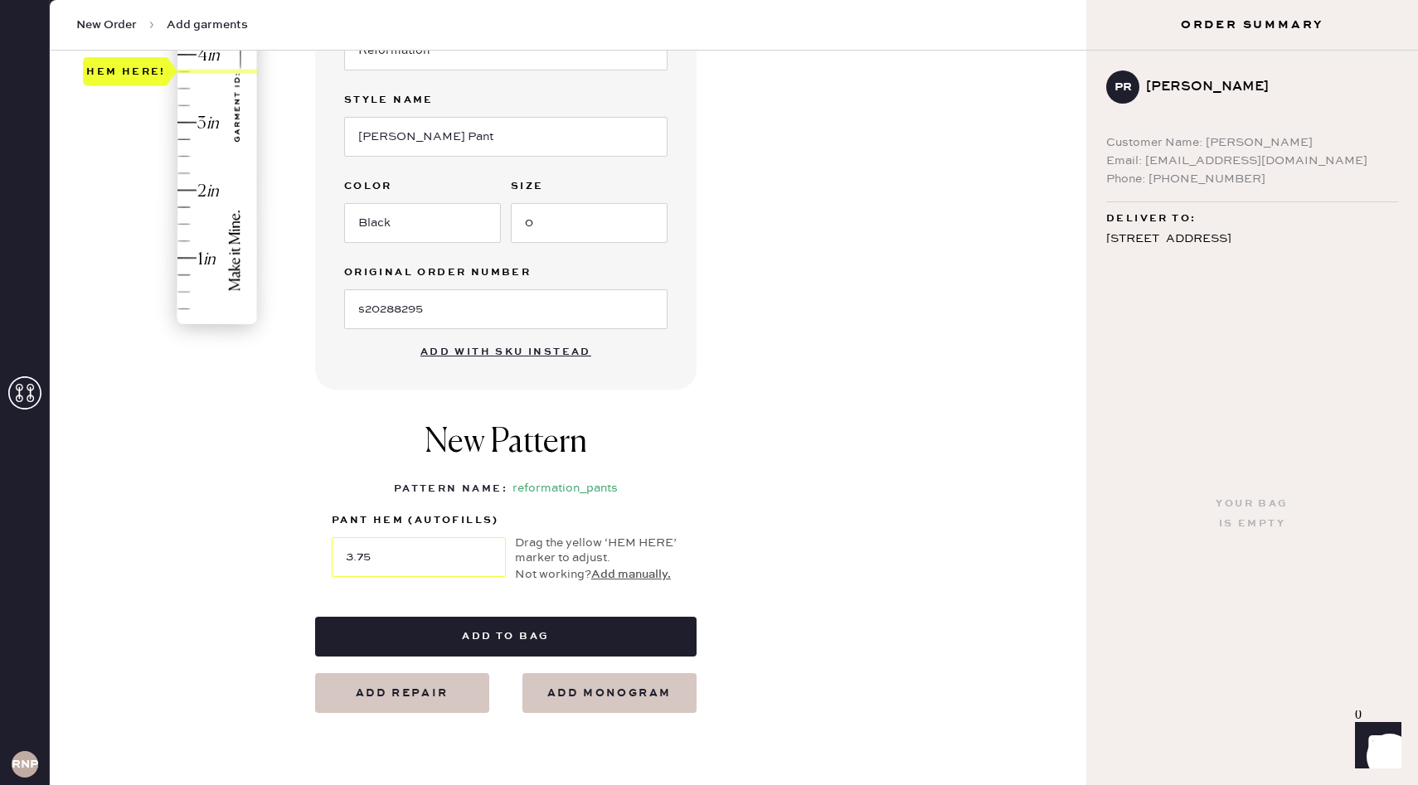
drag, startPoint x: 121, startPoint y: 324, endPoint x: 118, endPoint y: 80, distance: 243.8
click at [118, 80] on div "Hem here!" at bounding box center [126, 71] width 80 height 20
click at [129, 216] on div "Hem here!" at bounding box center [171, 88] width 177 height 489
type input "3.75"
drag, startPoint x: 129, startPoint y: 216, endPoint x: 131, endPoint y: 63, distance: 153.4
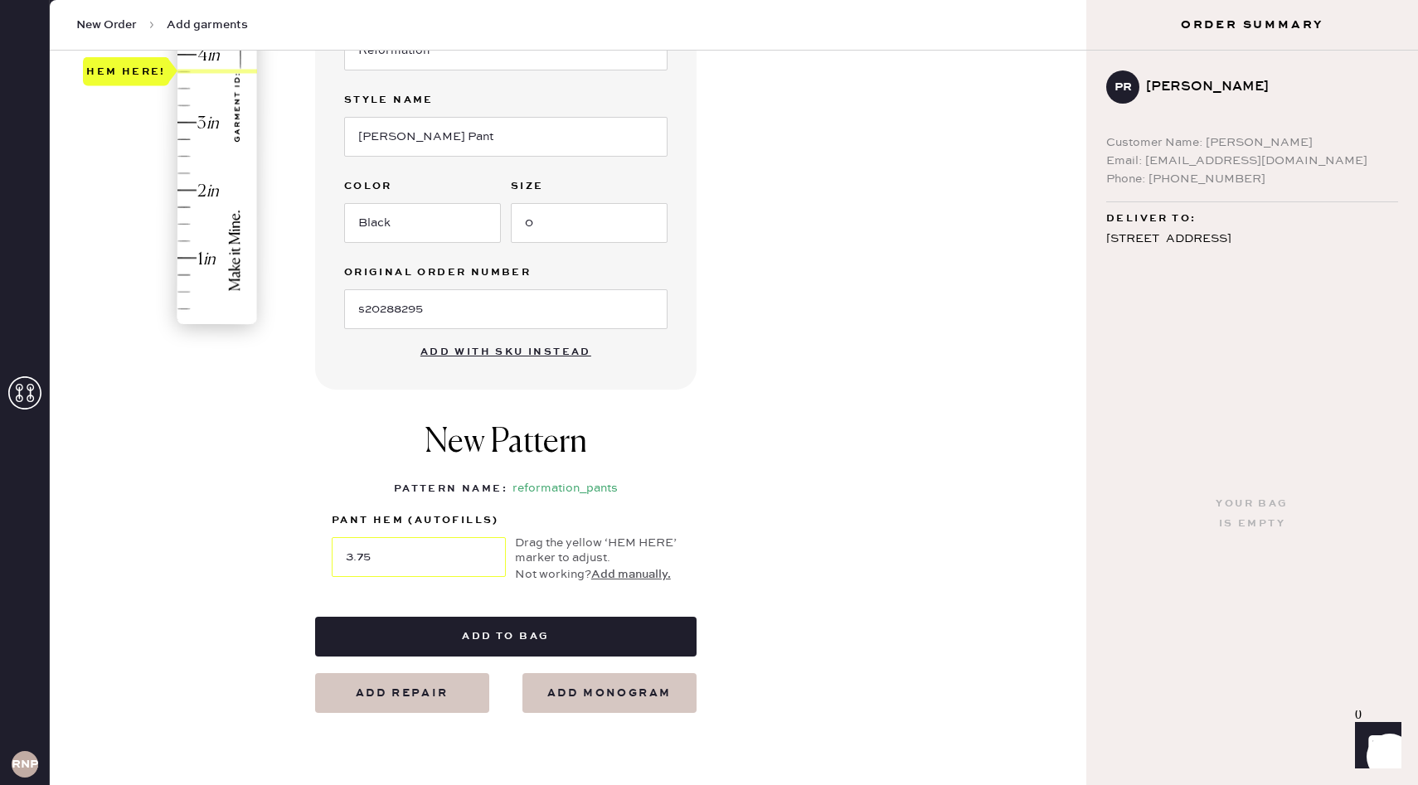
click at [131, 63] on div "Hem here!" at bounding box center [126, 71] width 80 height 20
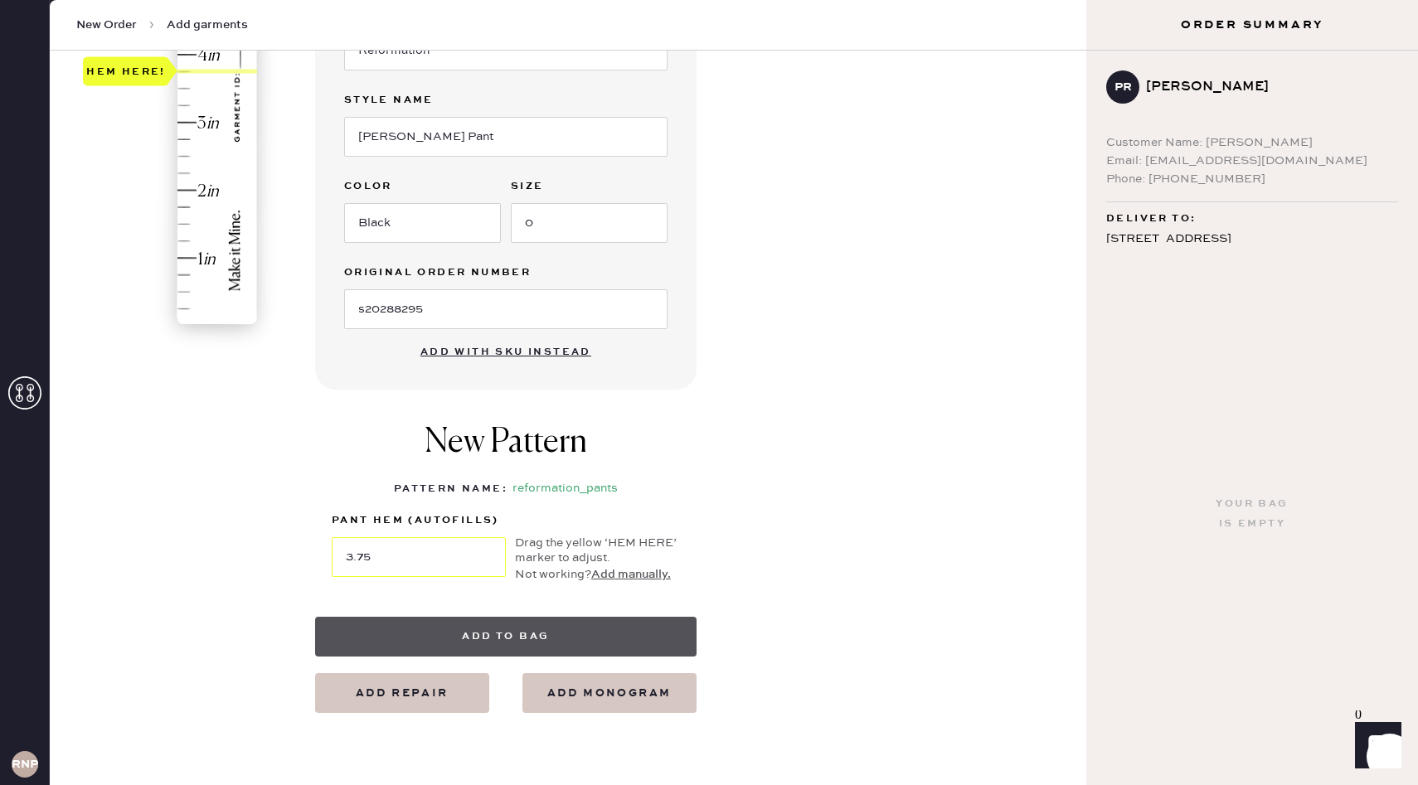
click at [430, 627] on button "Add to bag" at bounding box center [505, 637] width 381 height 40
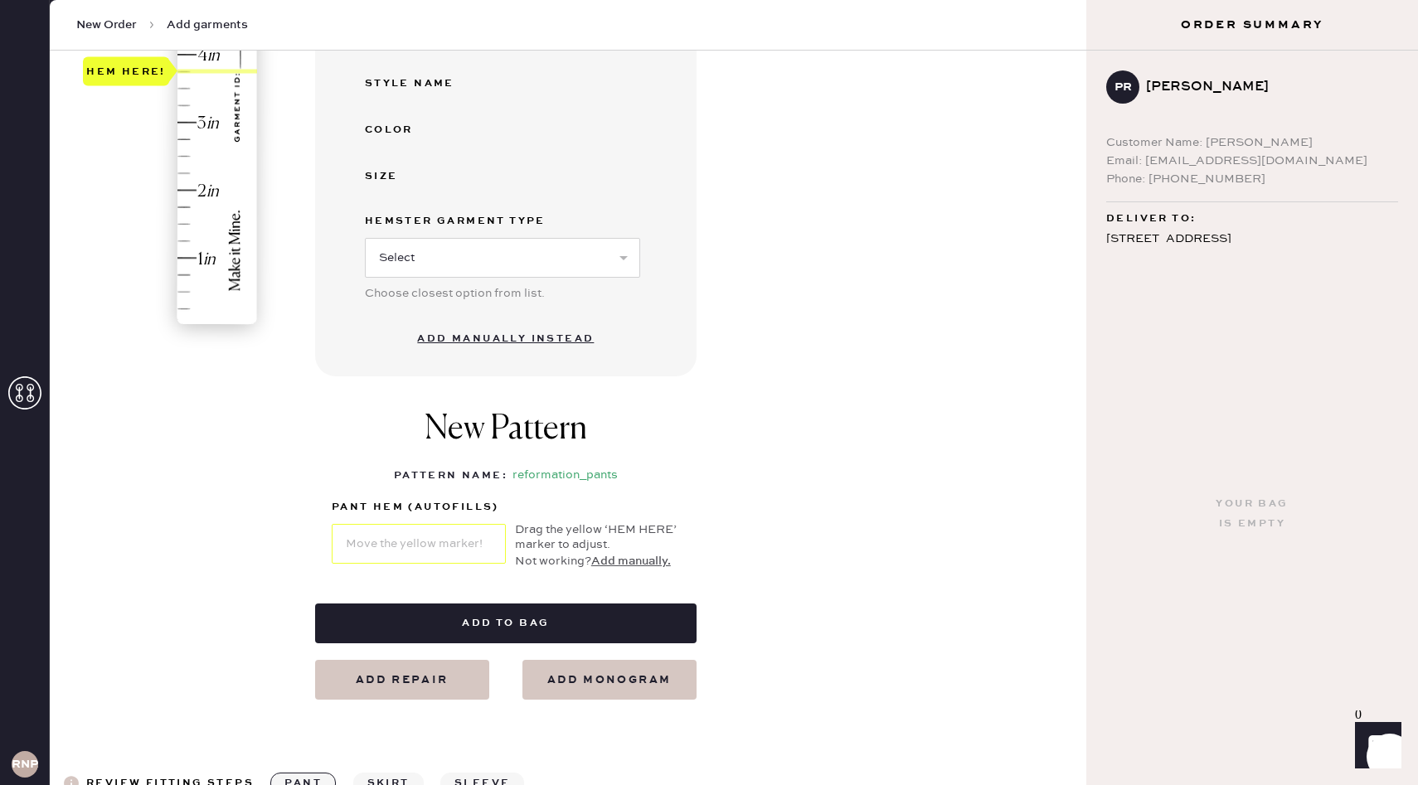
select select "4"
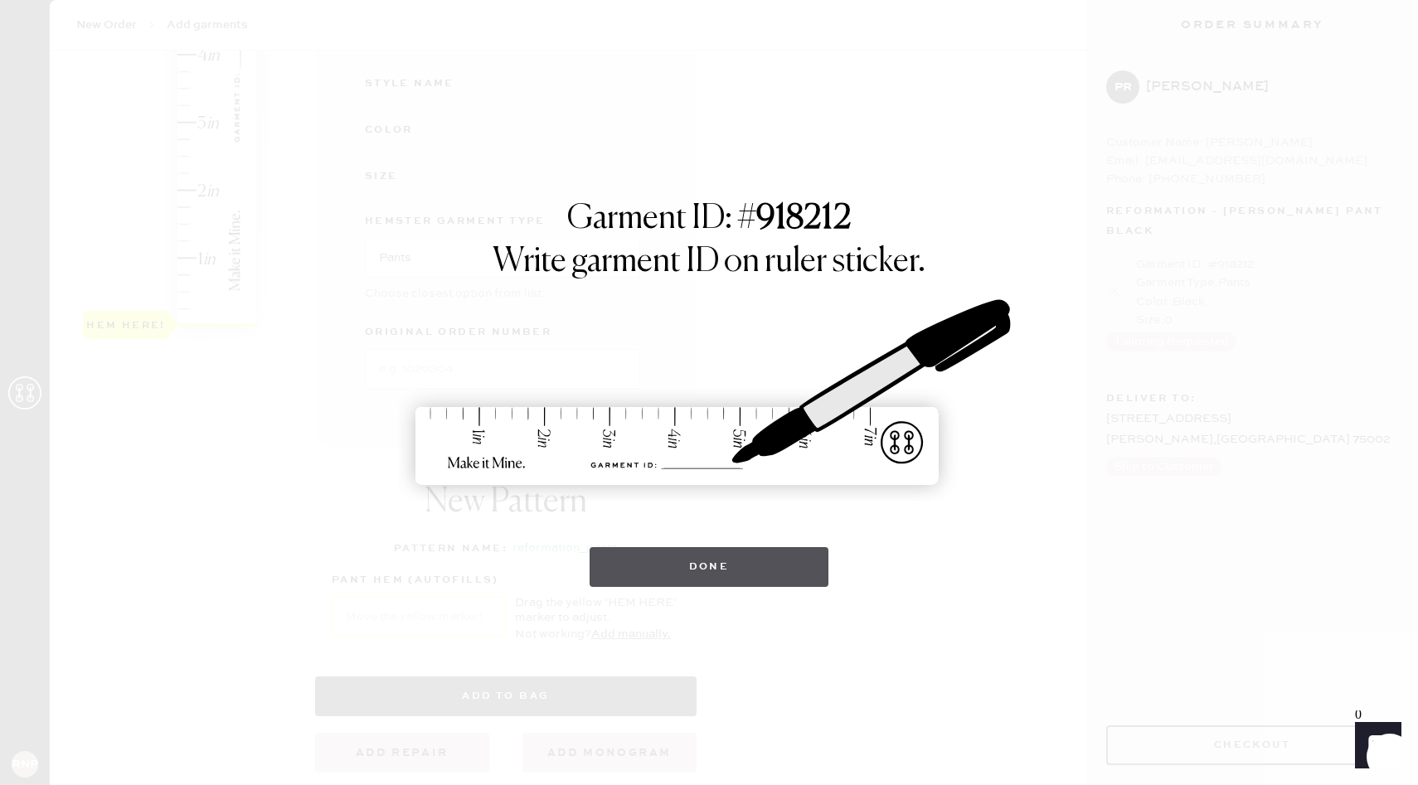
click at [693, 571] on button "Done" at bounding box center [710, 567] width 240 height 40
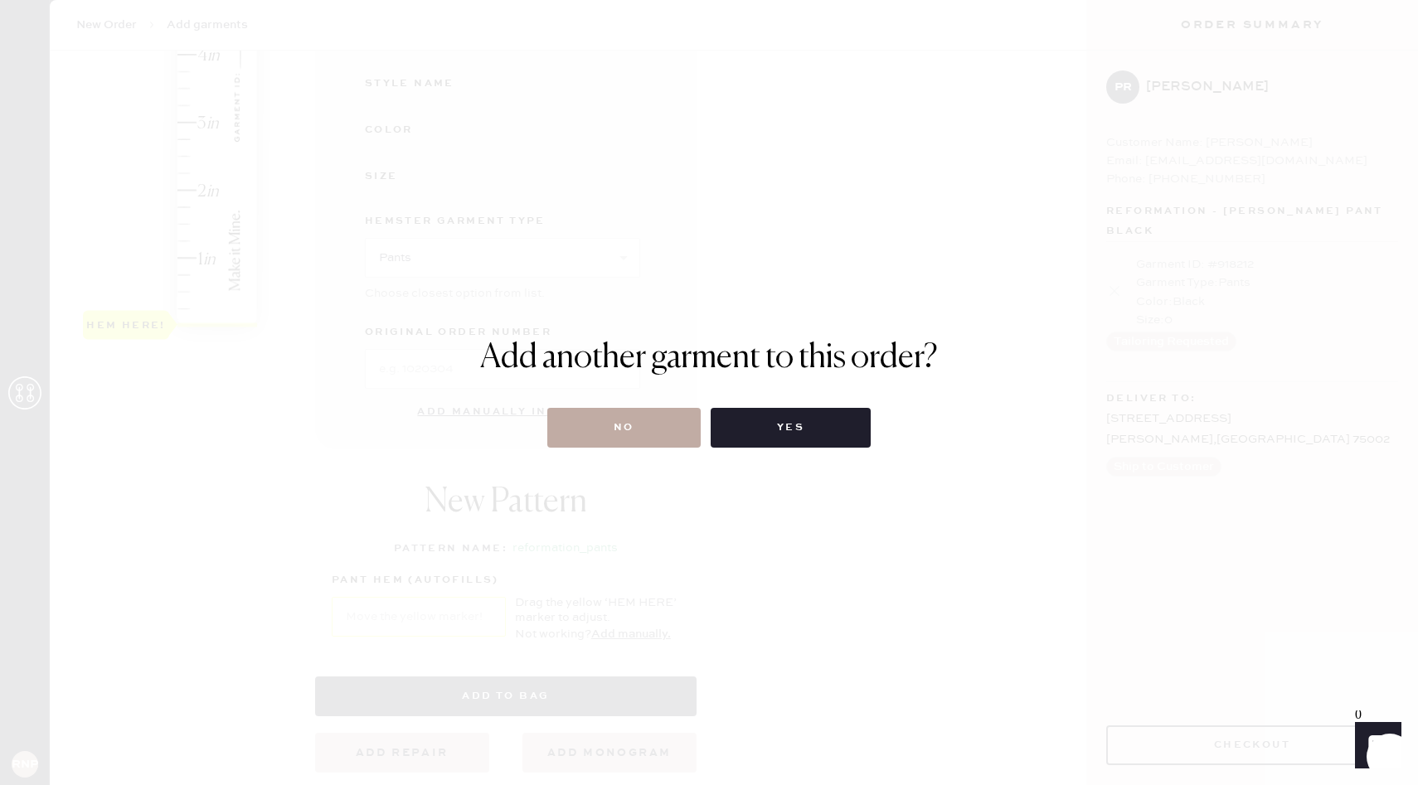
click at [613, 431] on button "No" at bounding box center [623, 428] width 153 height 40
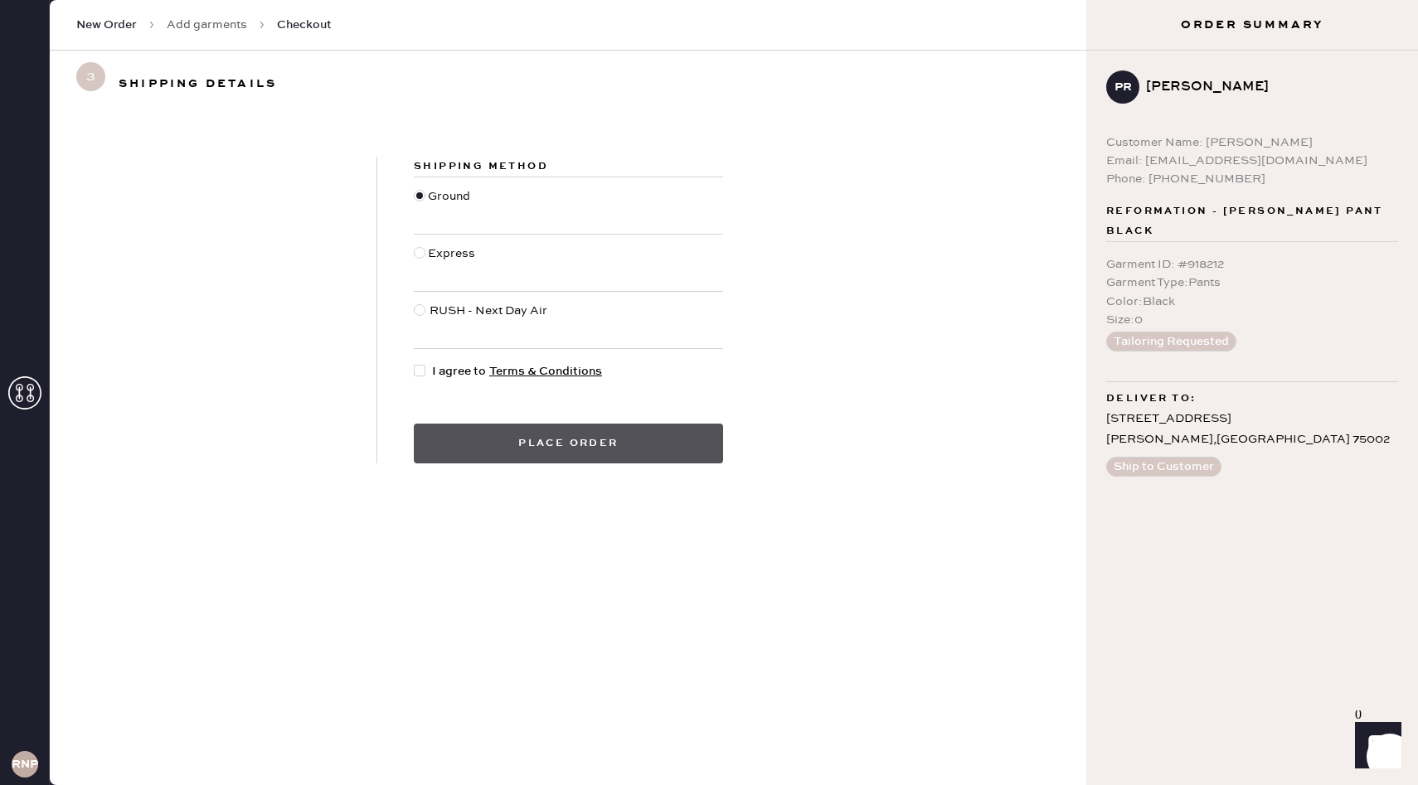
click at [569, 461] on button "Place order" at bounding box center [568, 444] width 309 height 40
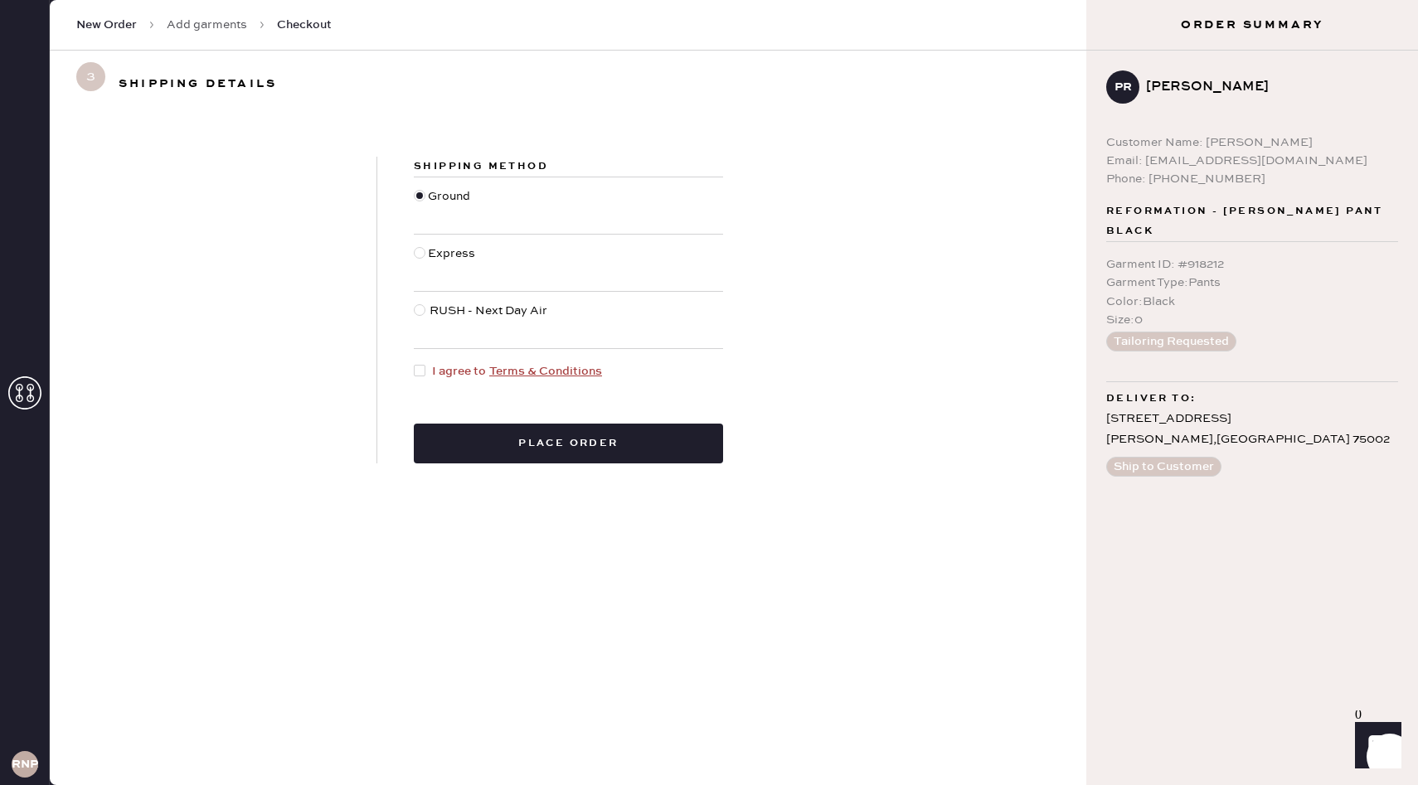
click at [424, 370] on div at bounding box center [420, 371] width 12 height 12
click at [415, 363] on input "I agree to Terms & Conditions" at bounding box center [414, 362] width 1 height 1
checkbox input "true"
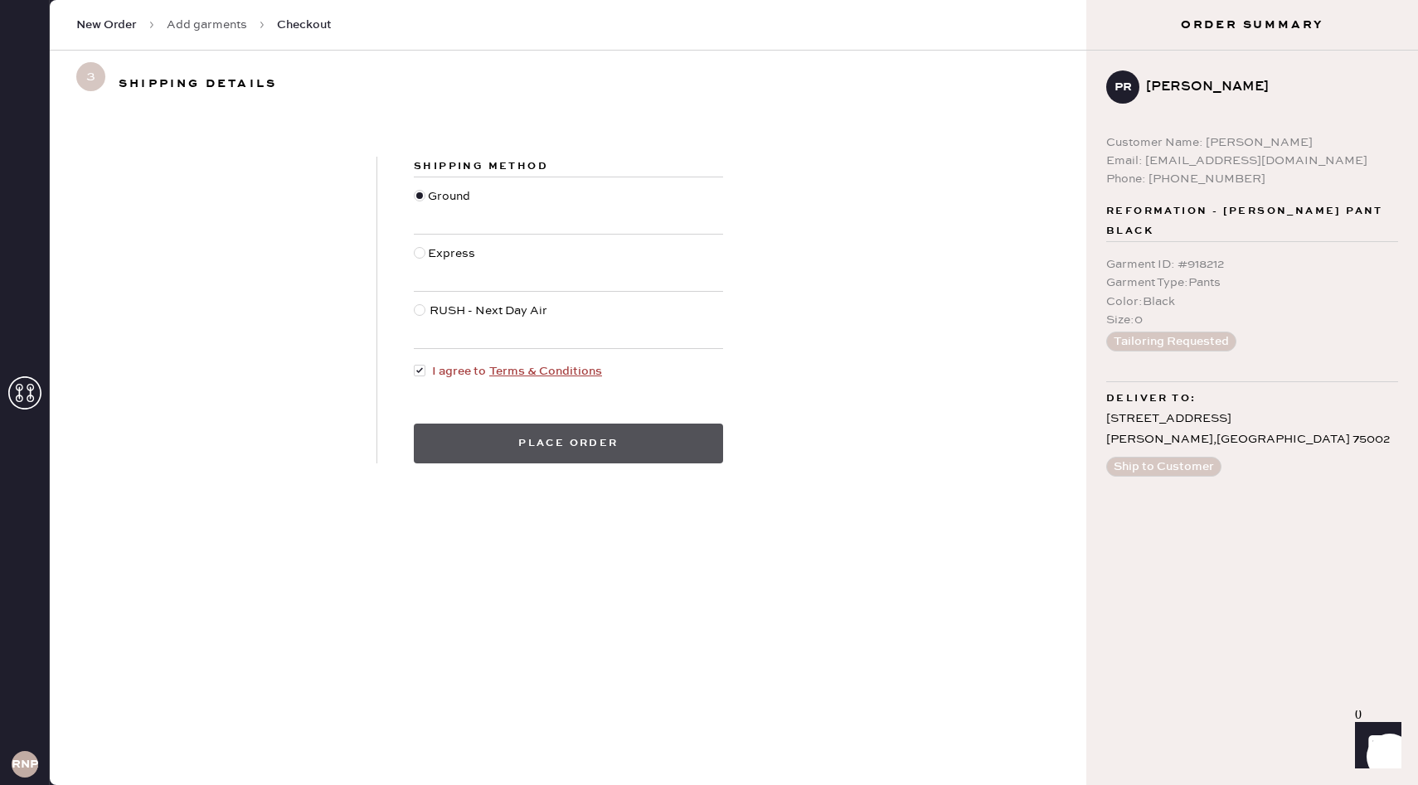
click at [523, 456] on button "Place order" at bounding box center [568, 444] width 309 height 40
